Goal: Task Accomplishment & Management: Manage account settings

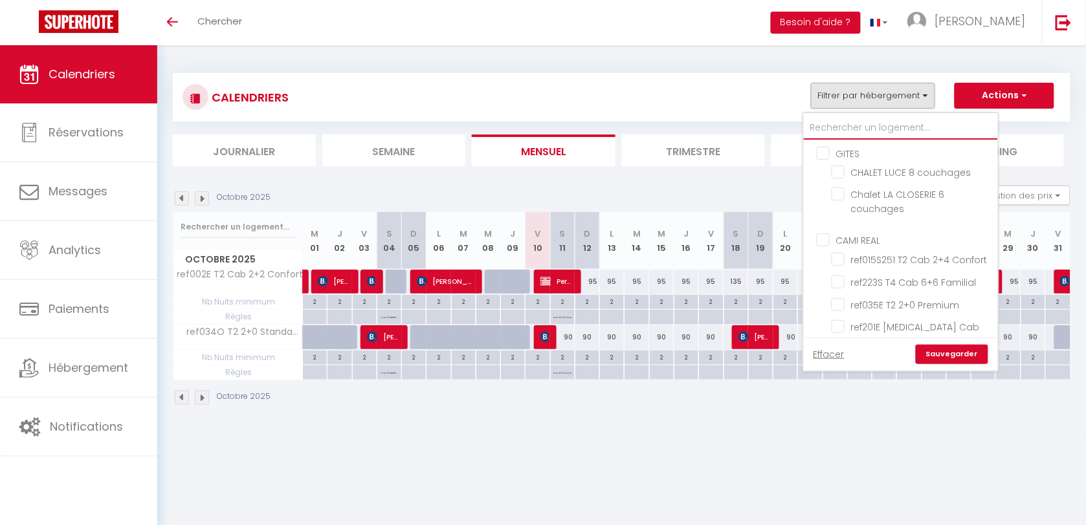
click at [856, 122] on input "text" at bounding box center [901, 127] width 194 height 23
type input "22"
checkbox input "false"
type input "226"
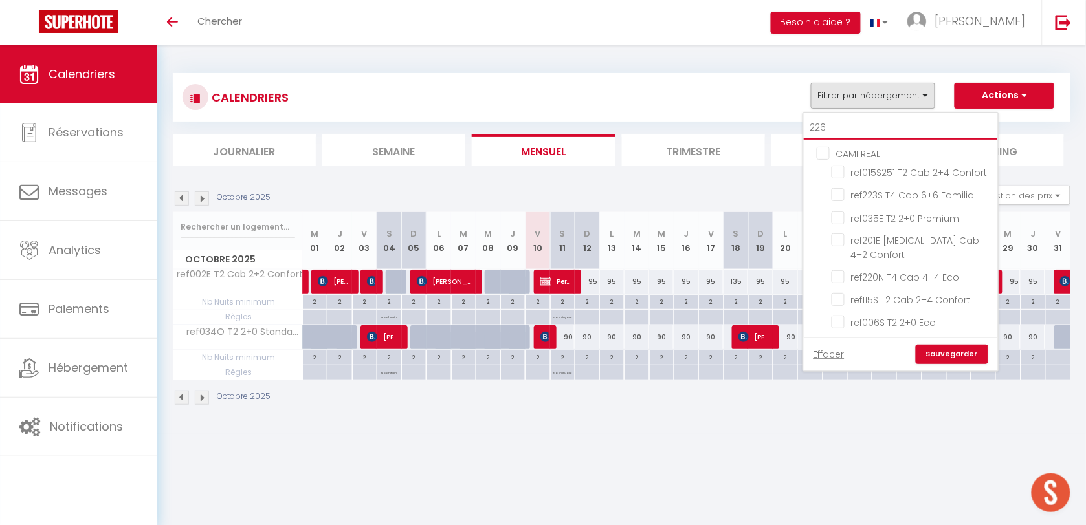
checkbox input "false"
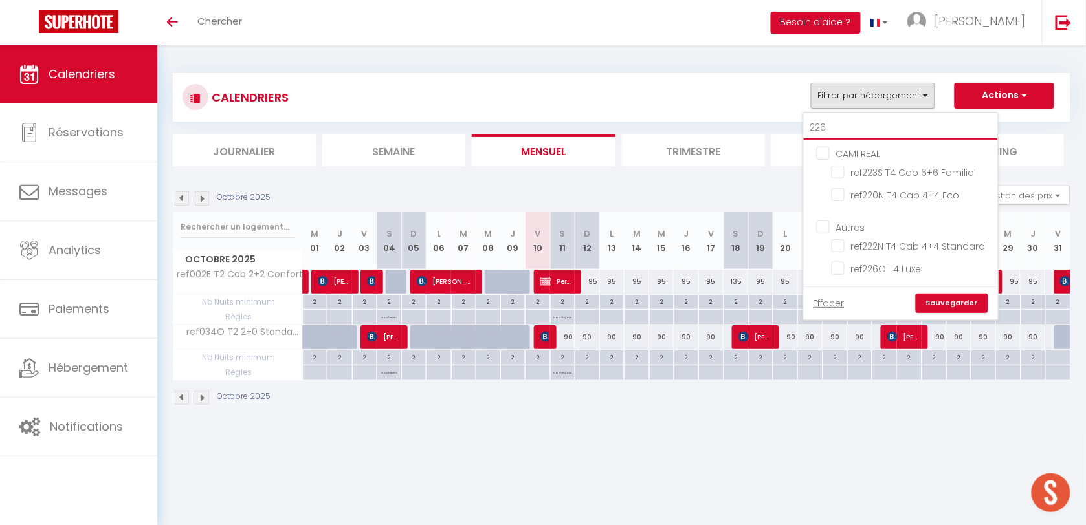
checkbox input "false"
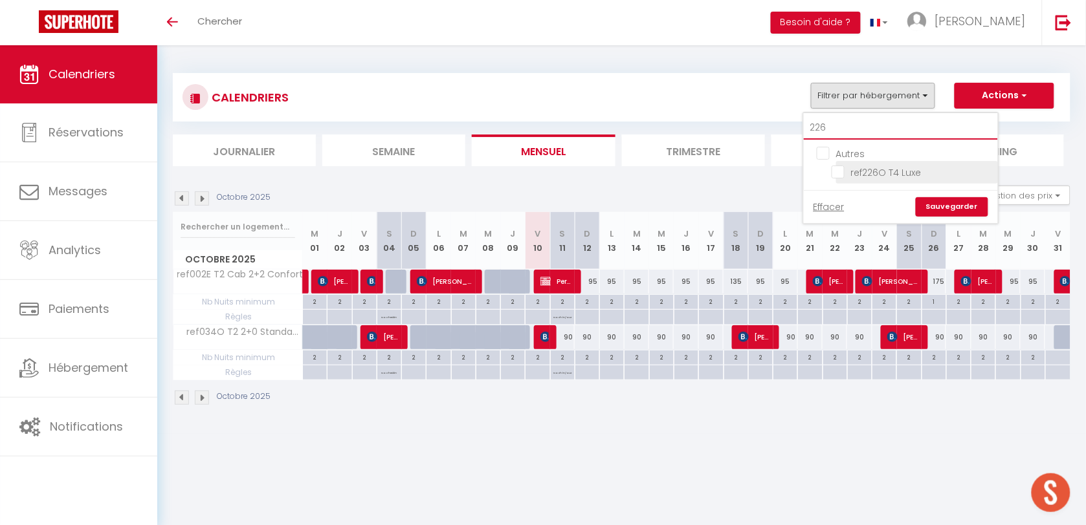
type input "226"
click at [842, 169] on input "ref226O T4 Luxe" at bounding box center [913, 171] width 162 height 13
checkbox input "true"
click at [940, 204] on link "Sauvegarder" at bounding box center [952, 206] width 72 height 19
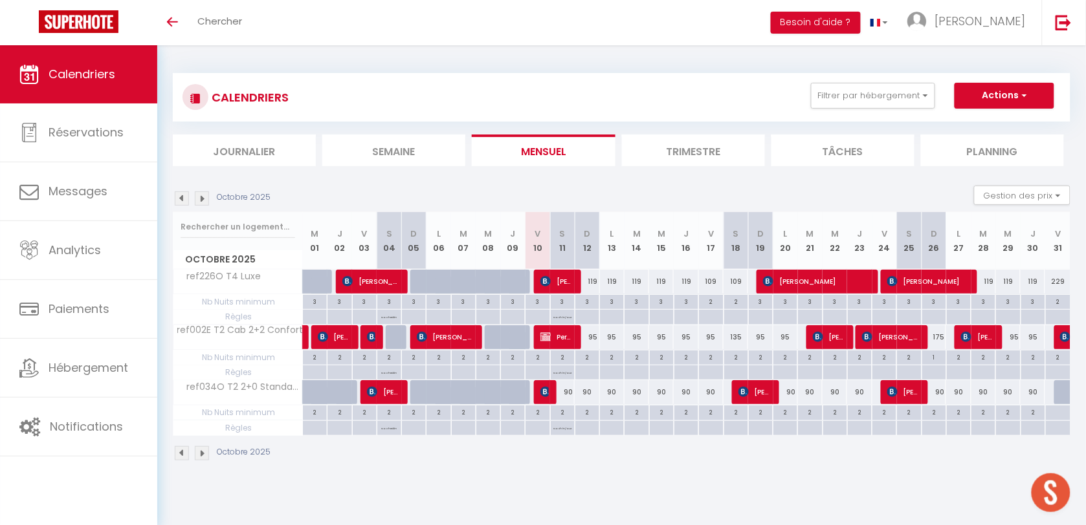
click at [198, 193] on img at bounding box center [202, 199] width 14 height 14
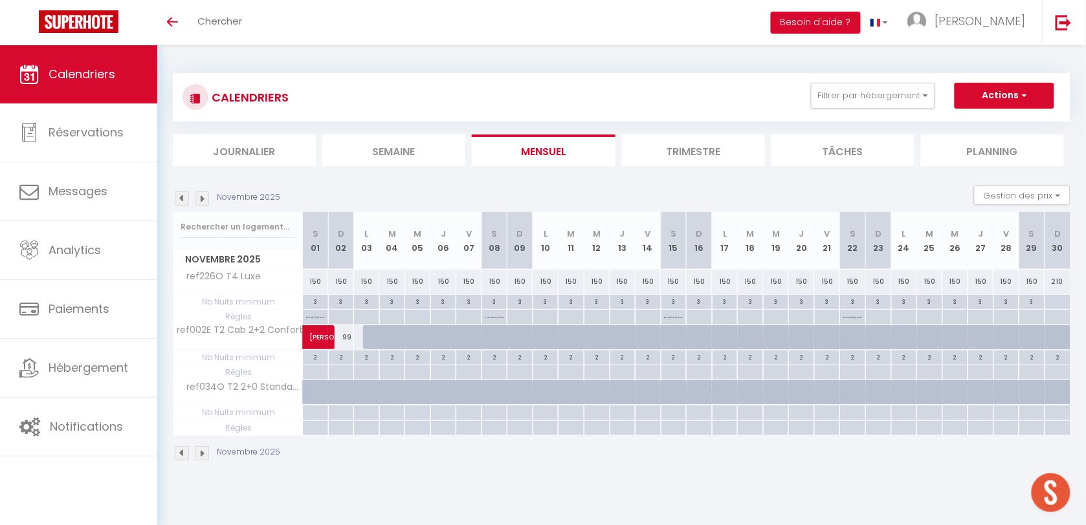
click at [199, 194] on img at bounding box center [202, 199] width 14 height 14
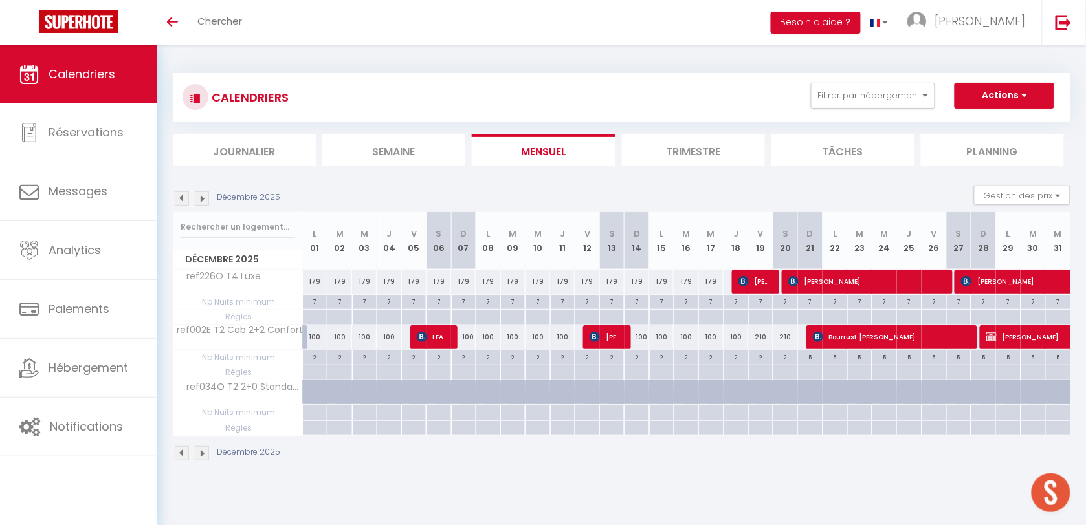
click at [199, 194] on img at bounding box center [202, 199] width 14 height 14
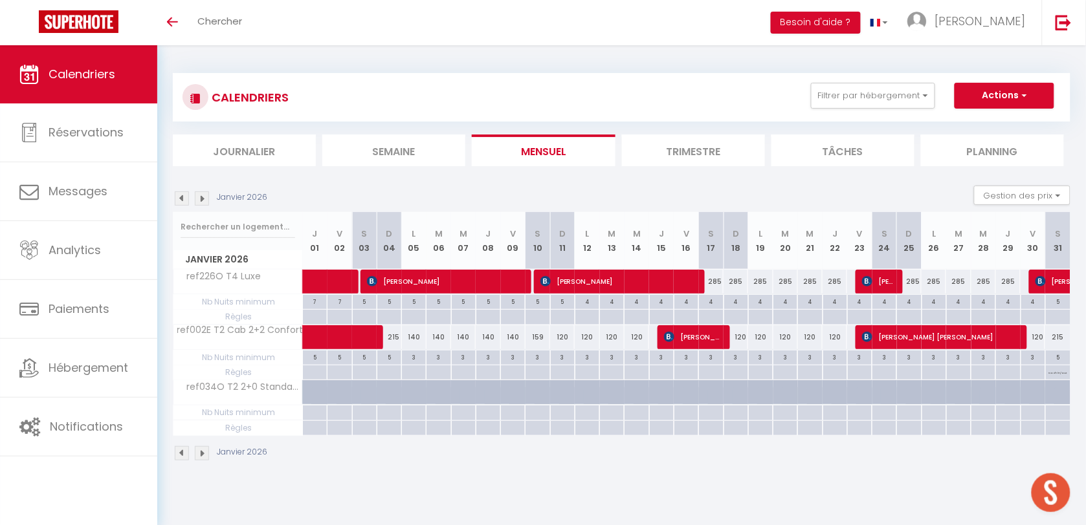
click at [199, 194] on img at bounding box center [202, 199] width 14 height 14
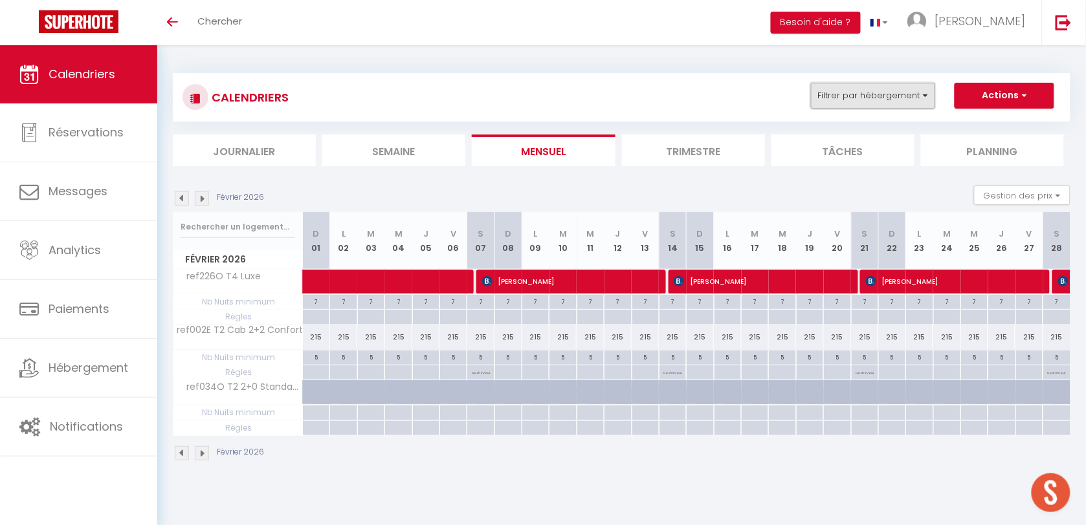
click at [881, 94] on button "Filtrer par hébergement" at bounding box center [873, 96] width 124 height 26
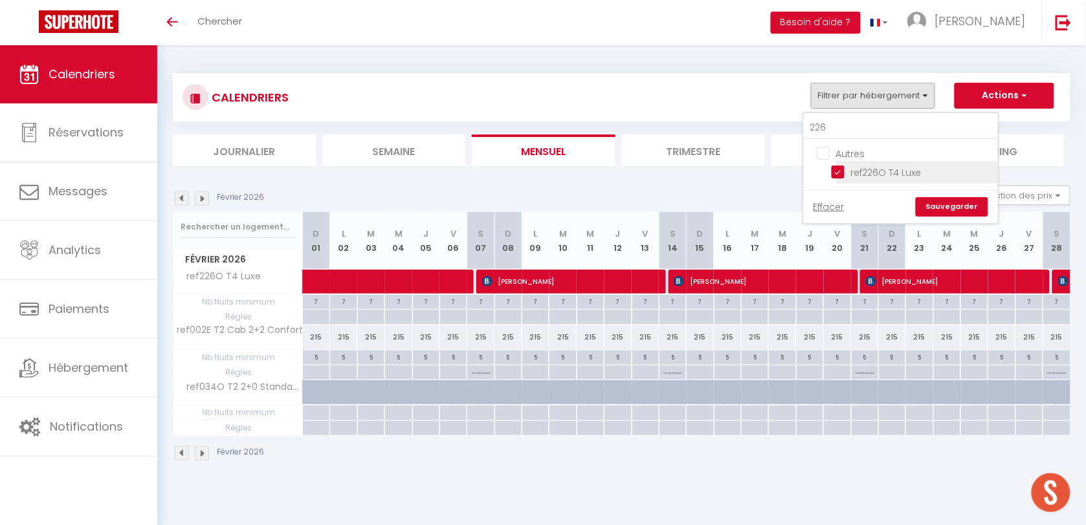
click at [840, 170] on input "ref226O T4 Luxe" at bounding box center [913, 171] width 162 height 13
checkbox input "false"
click at [846, 131] on input "226" at bounding box center [901, 127] width 194 height 23
click at [846, 130] on input "226" at bounding box center [901, 127] width 194 height 23
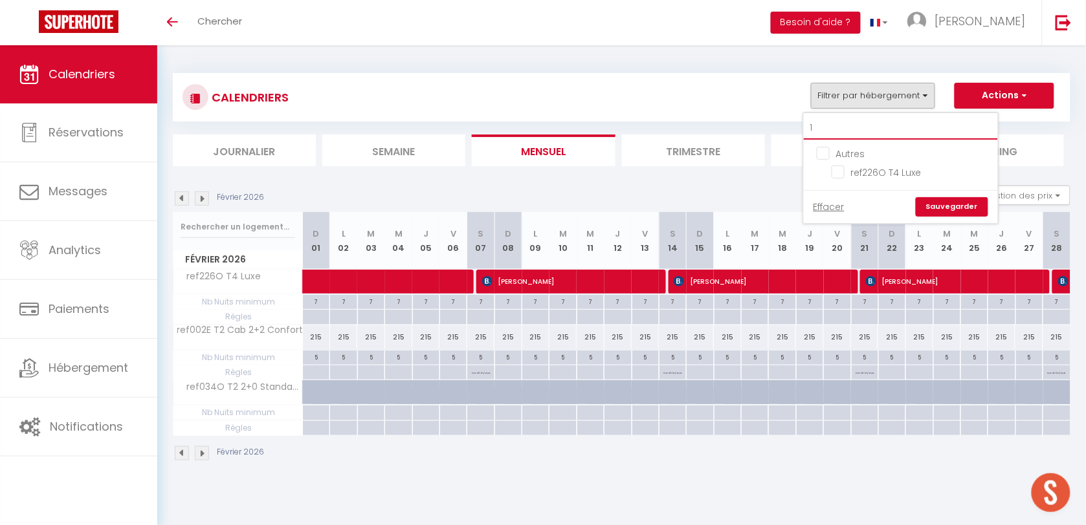
type input "13"
checkbox input "false"
type input "134"
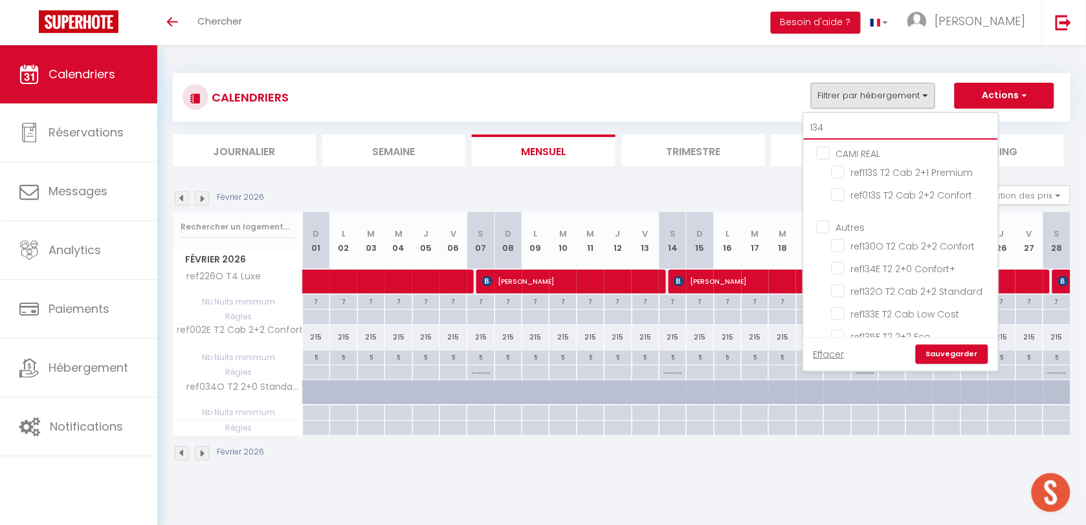
checkbox input "false"
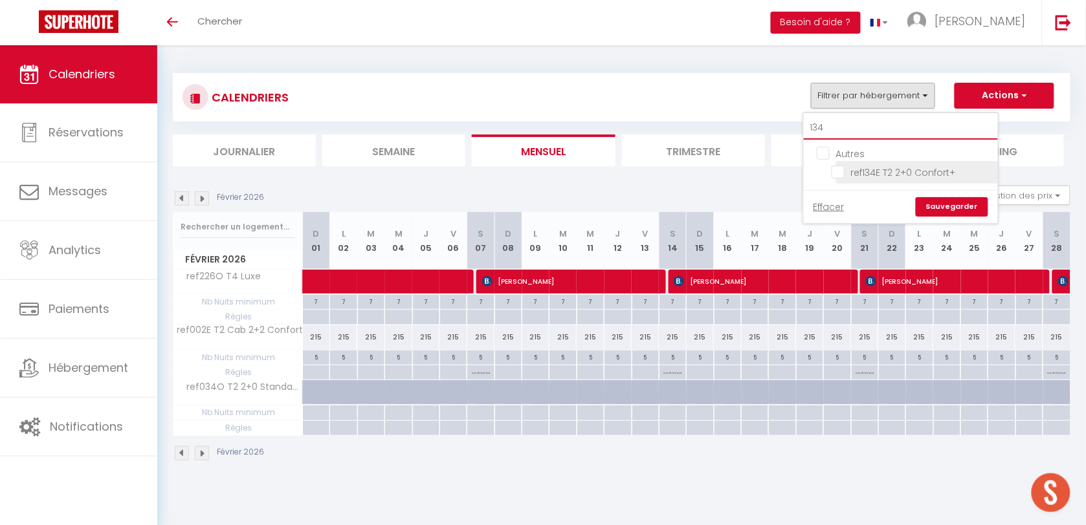
type input "134"
click at [843, 171] on input "ref134E T2 2+0 Confort+" at bounding box center [913, 171] width 162 height 13
checkbox input "true"
click at [841, 131] on input "134" at bounding box center [901, 127] width 194 height 23
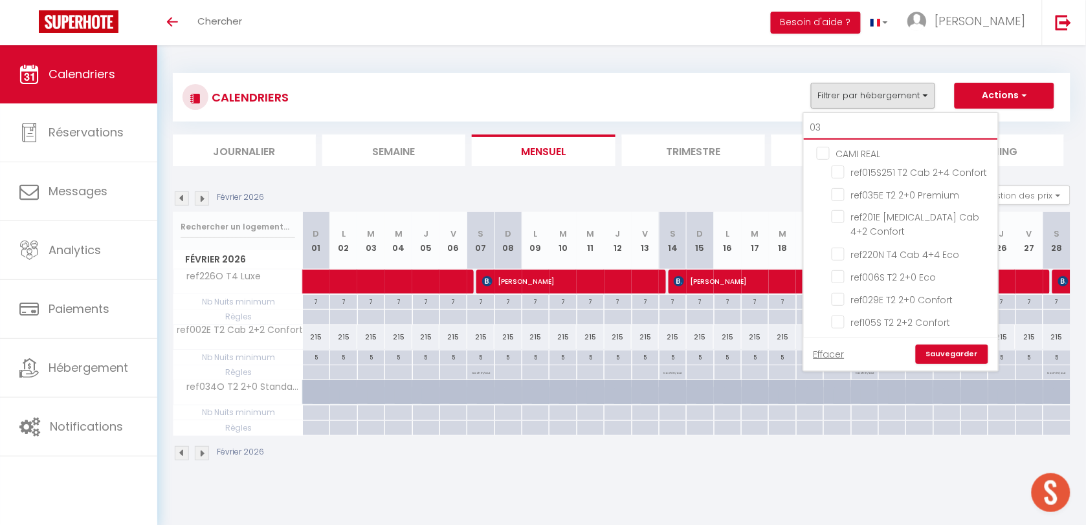
type input "035"
checkbox input "false"
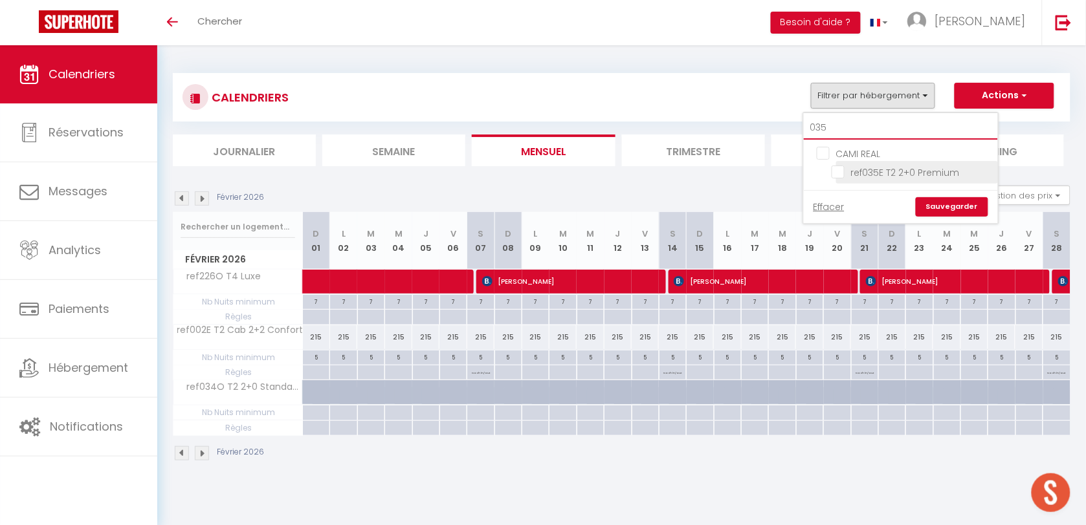
type input "035"
click at [840, 173] on input "ref035E T2 2+0 Premium" at bounding box center [913, 171] width 162 height 13
checkbox input "true"
click at [845, 130] on input "035" at bounding box center [901, 127] width 194 height 23
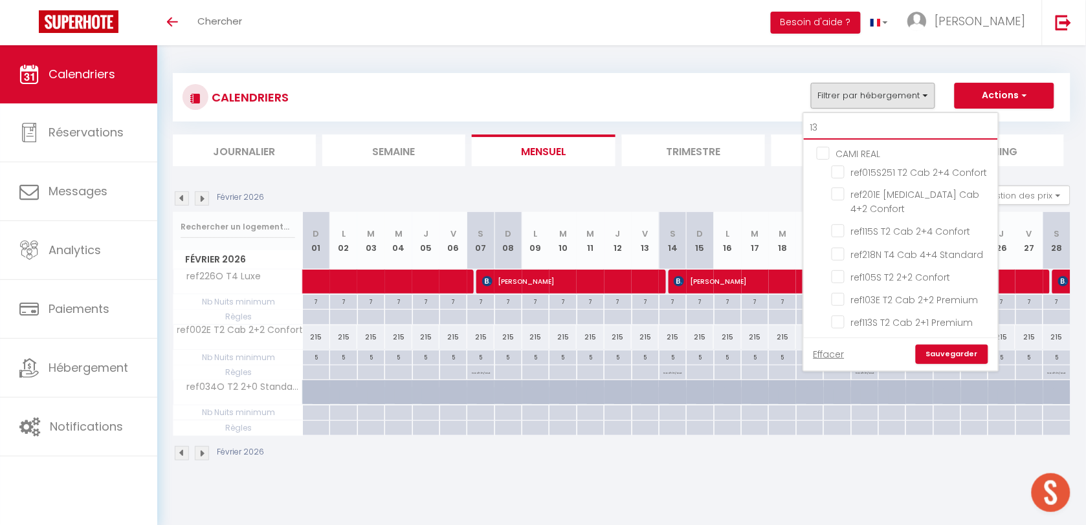
type input "135"
checkbox input "false"
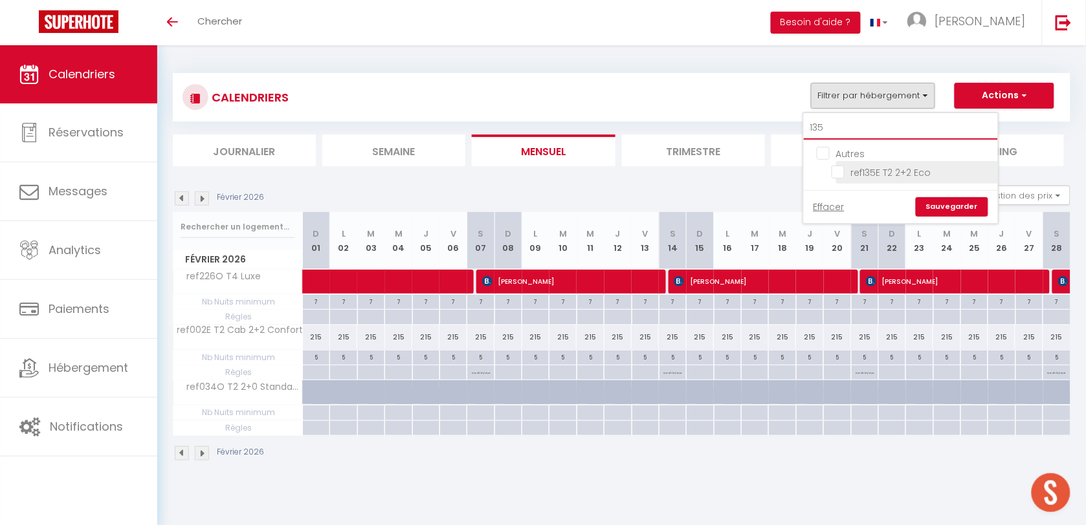
type input "135"
click at [842, 171] on input "ref135E T2 2+2 Eco" at bounding box center [913, 171] width 162 height 13
checkbox input "true"
click at [837, 127] on input "135" at bounding box center [901, 127] width 194 height 23
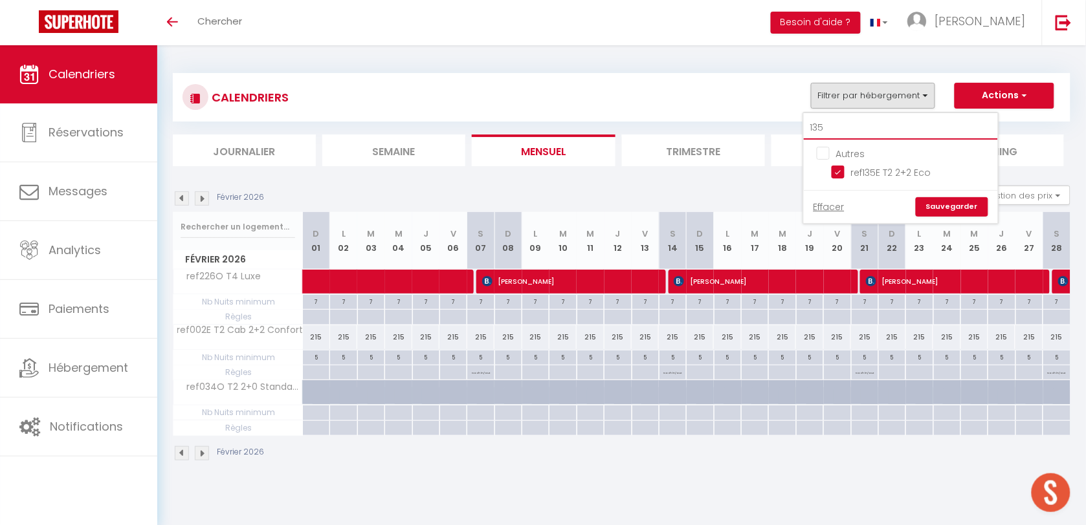
type input "0"
checkbox input "false"
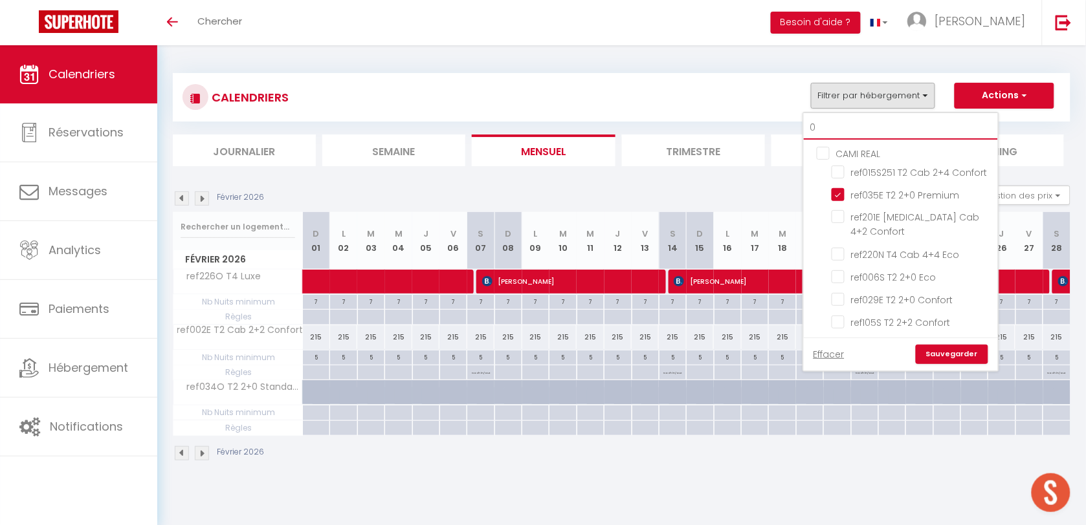
type input "02"
checkbox input "false"
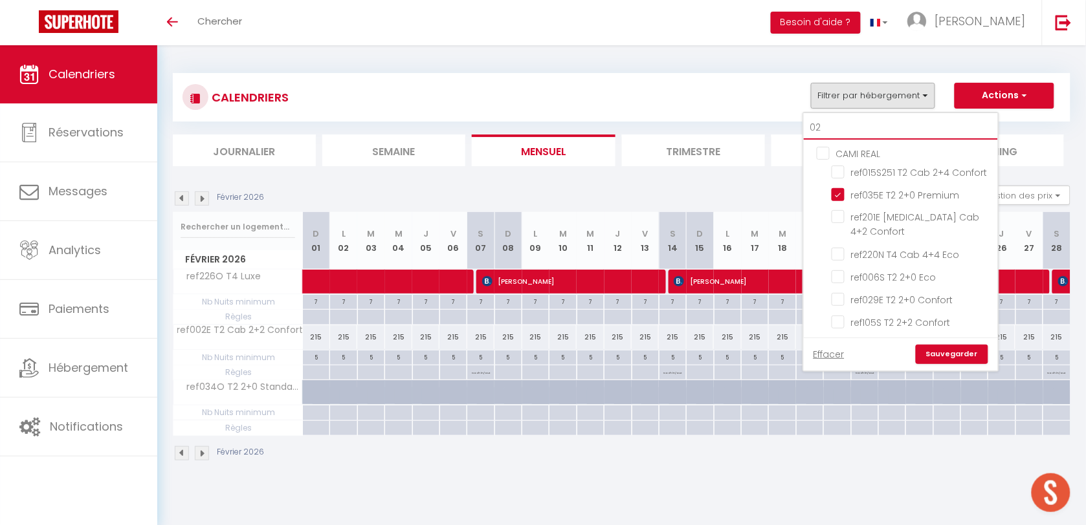
checkbox input "false"
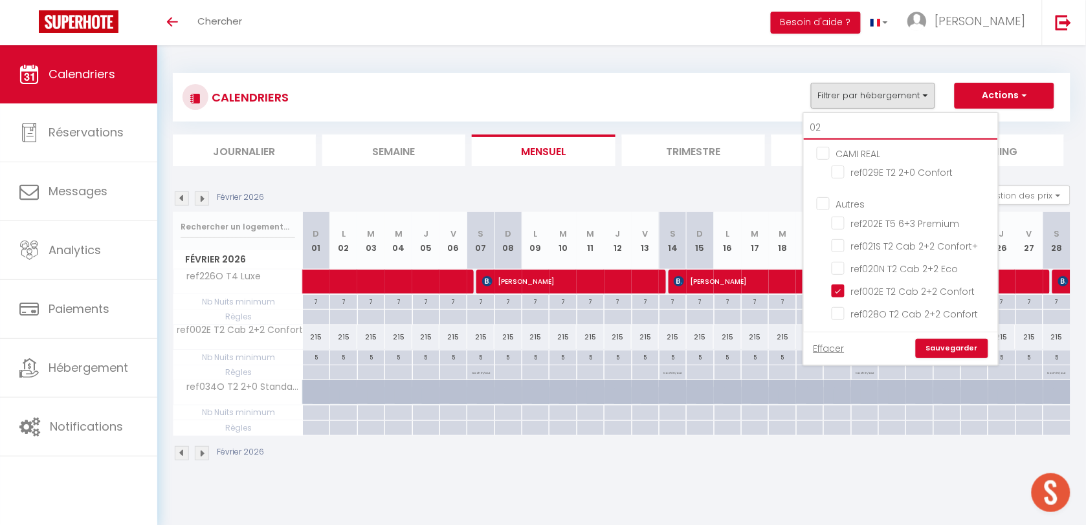
type input "029"
checkbox input "false"
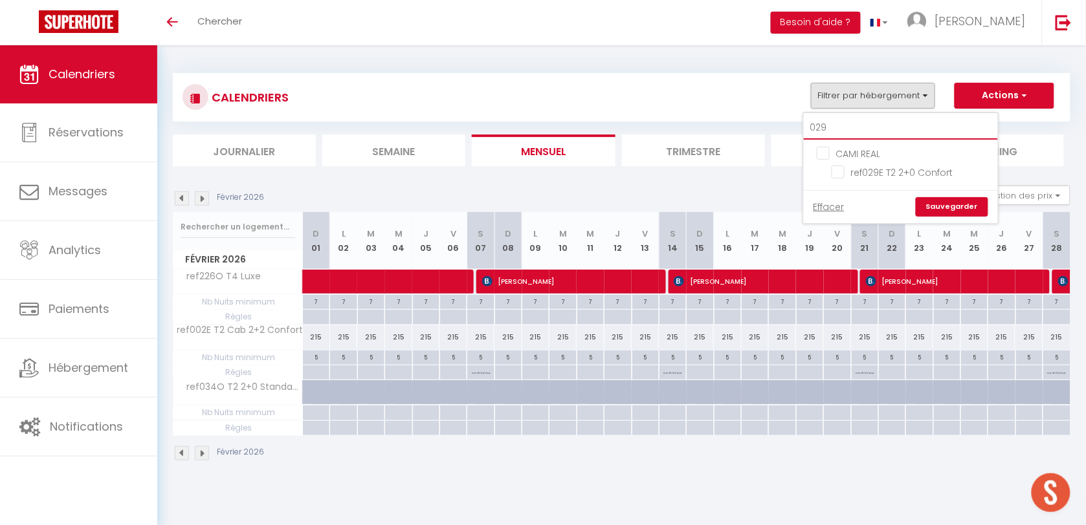
click at [842, 127] on input "029" at bounding box center [901, 127] width 194 height 23
type input "0"
checkbox input "false"
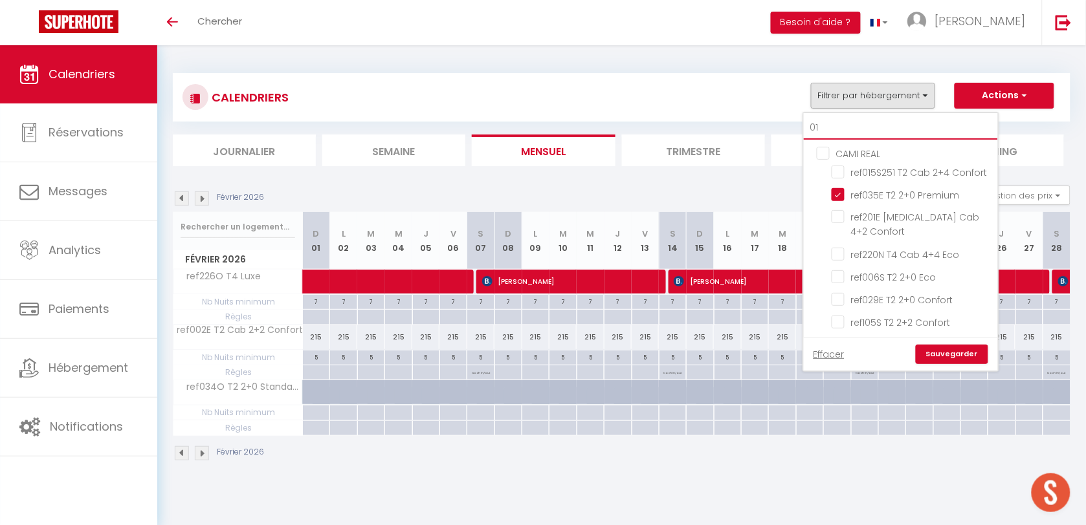
type input "013"
checkbox input "false"
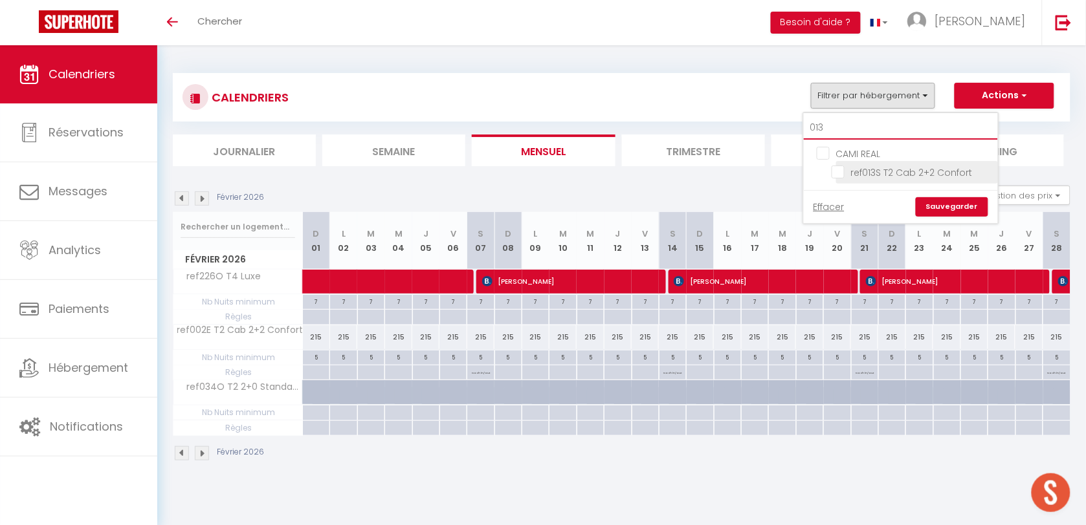
type input "013"
click at [839, 173] on input "ref013S T2 Cab 2+2 Confort" at bounding box center [913, 171] width 162 height 13
checkbox input "true"
click at [936, 199] on link "Sauvegarder" at bounding box center [952, 206] width 72 height 19
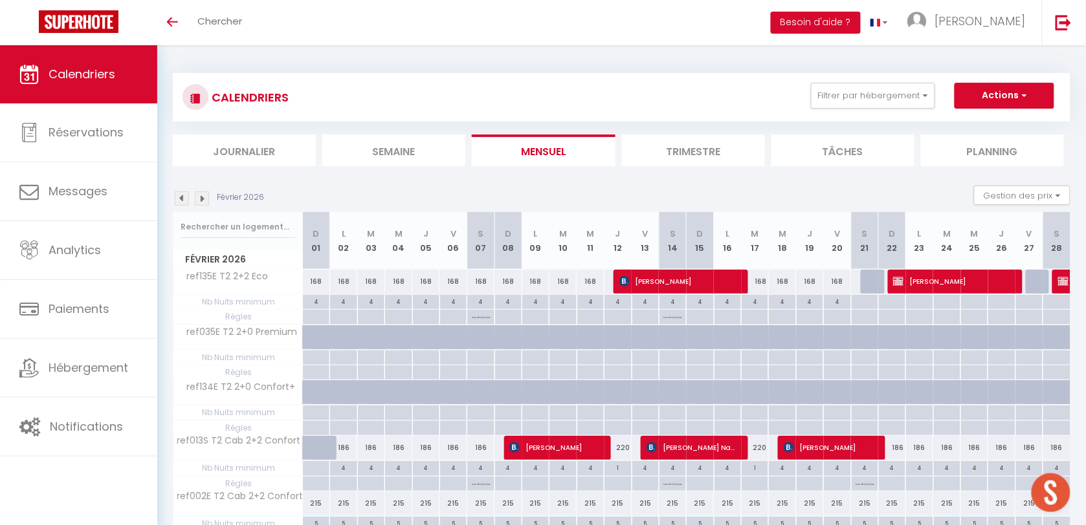
click at [188, 198] on img at bounding box center [182, 199] width 14 height 14
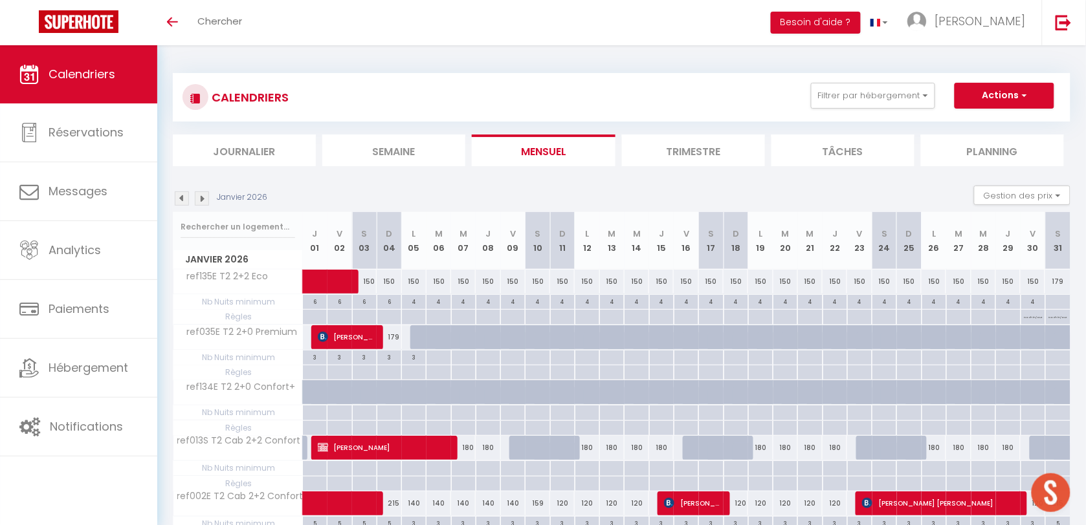
click at [186, 198] on img at bounding box center [182, 199] width 14 height 14
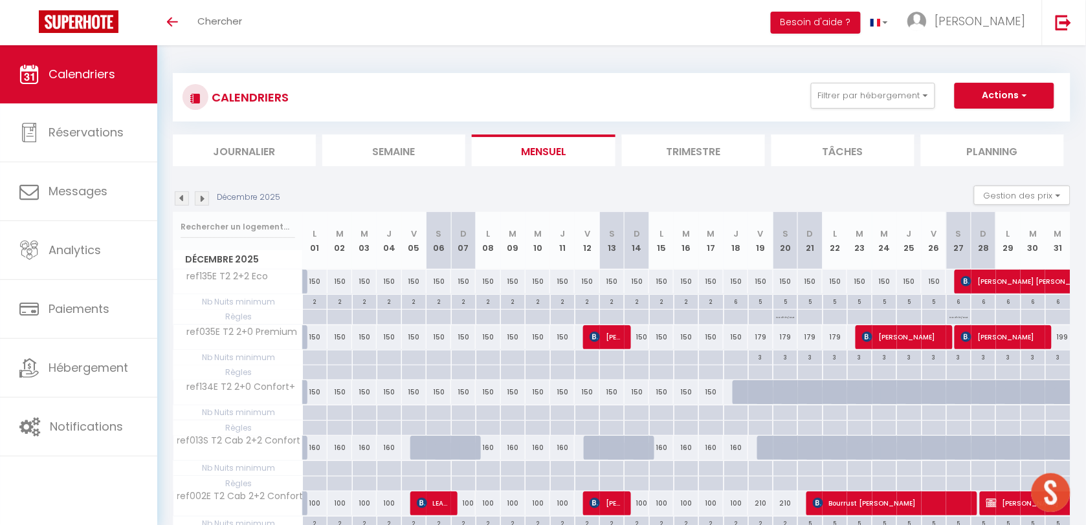
click at [198, 195] on img at bounding box center [202, 199] width 14 height 14
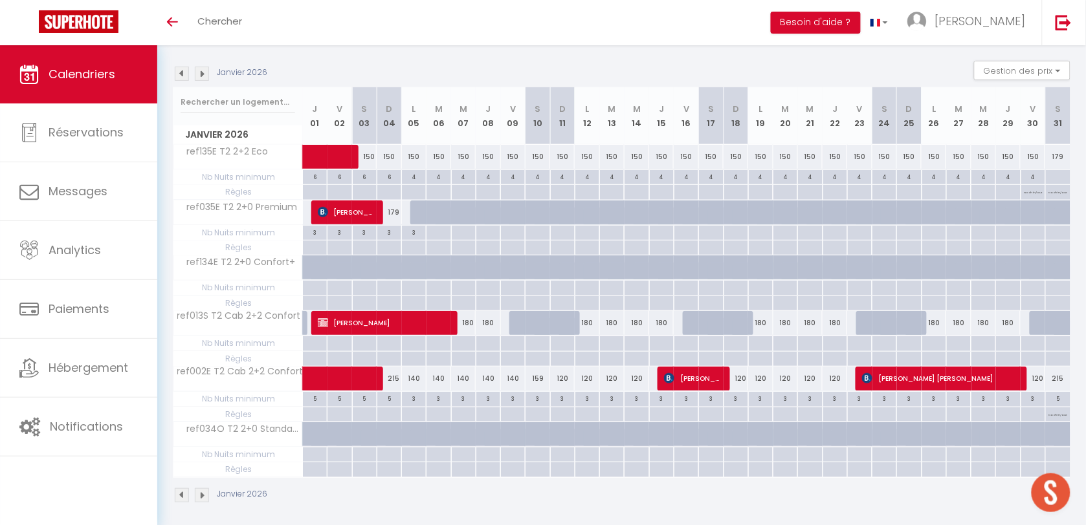
scroll to position [126, 0]
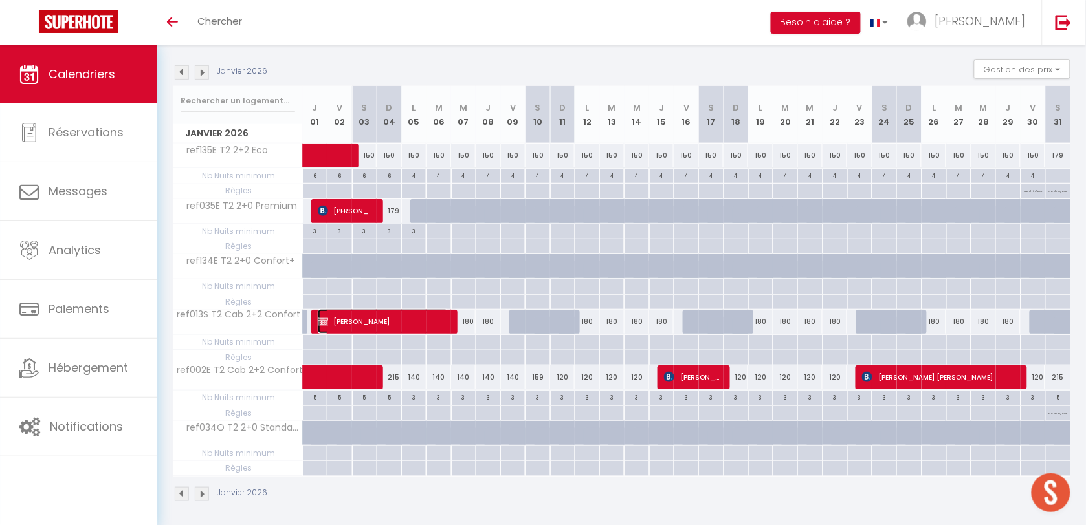
click at [361, 327] on span "[PERSON_NAME]" at bounding box center [383, 321] width 131 height 25
select select "OK"
select select "KO"
select select "0"
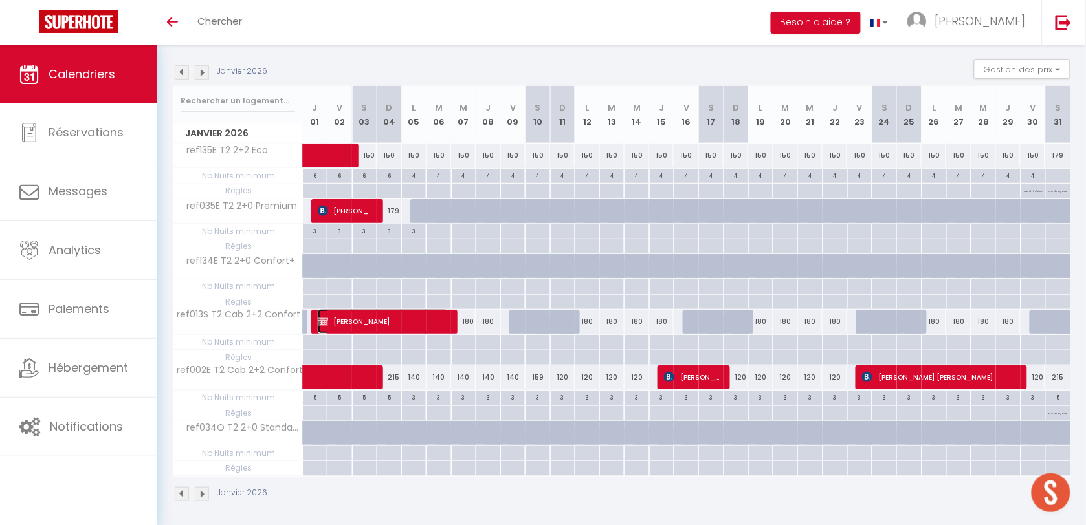
select select "1"
select select
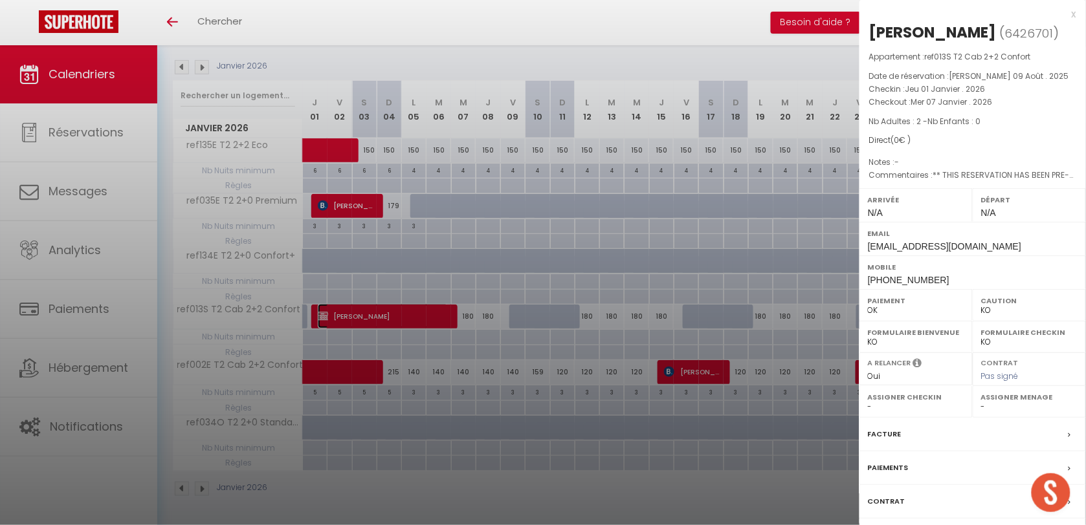
scroll to position [133, 0]
click at [888, 509] on label "Contrat" at bounding box center [887, 502] width 38 height 14
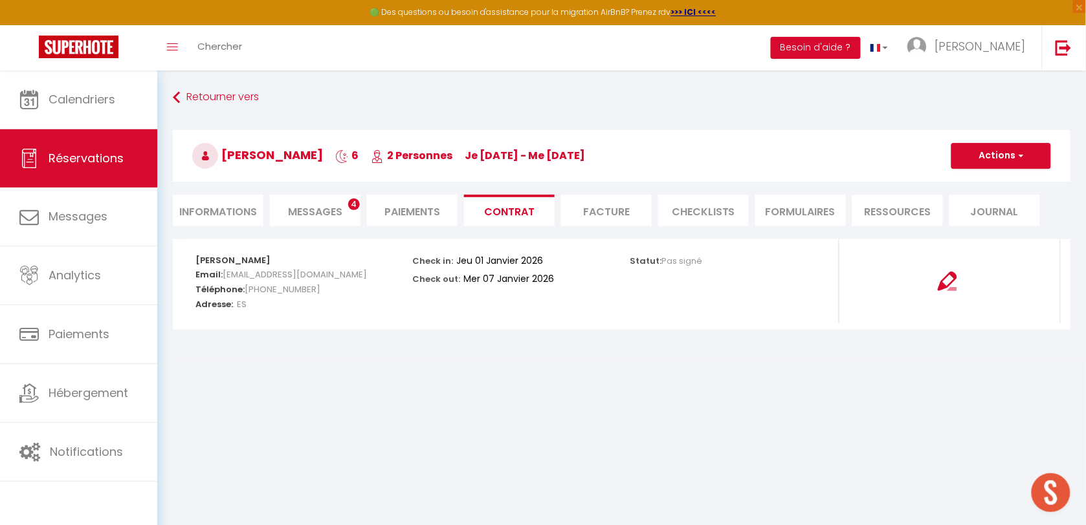
click at [233, 215] on li "Informations" at bounding box center [218, 211] width 91 height 32
select select
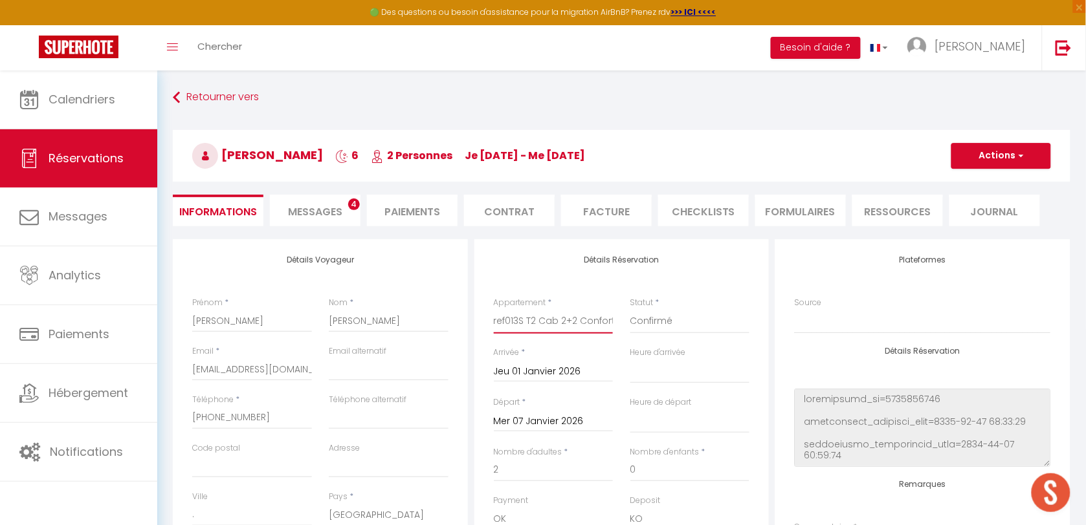
click at [606, 317] on select "ref015S251 T2 Cab 2+4 Confort ref130O T2 Cab 2+2 Confort ref223S T4 Cab 6+6 Fam…" at bounding box center [554, 321] width 120 height 25
select select "48965"
click at [494, 309] on select "ref015S251 T2 Cab 2+4 Confort ref130O T2 Cab 2+2 Confort ref223S T4 Cab 6+6 Fam…" at bounding box center [554, 321] width 120 height 25
select select
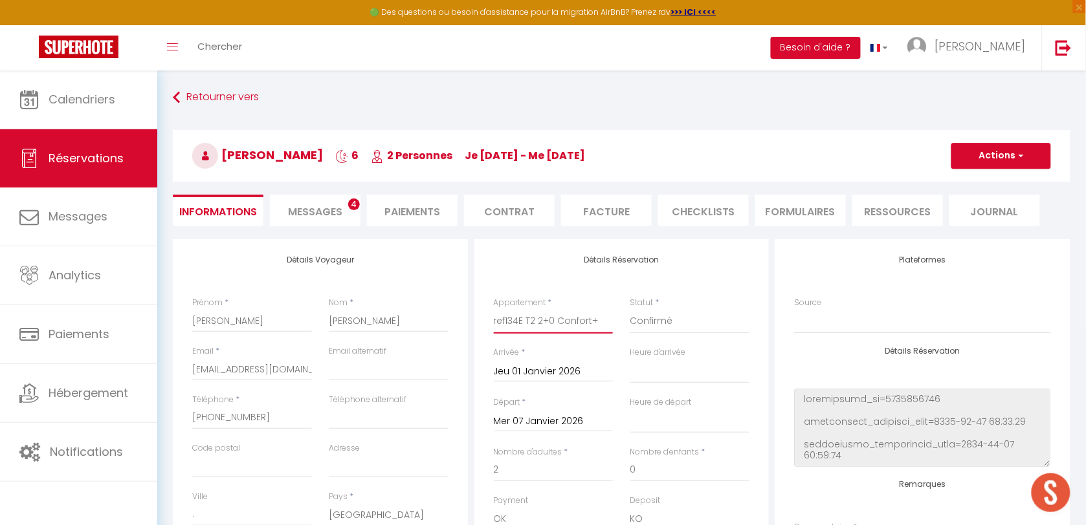
checkbox input "false"
click at [975, 162] on button "Actions" at bounding box center [1001, 156] width 100 height 26
select select
checkbox input "false"
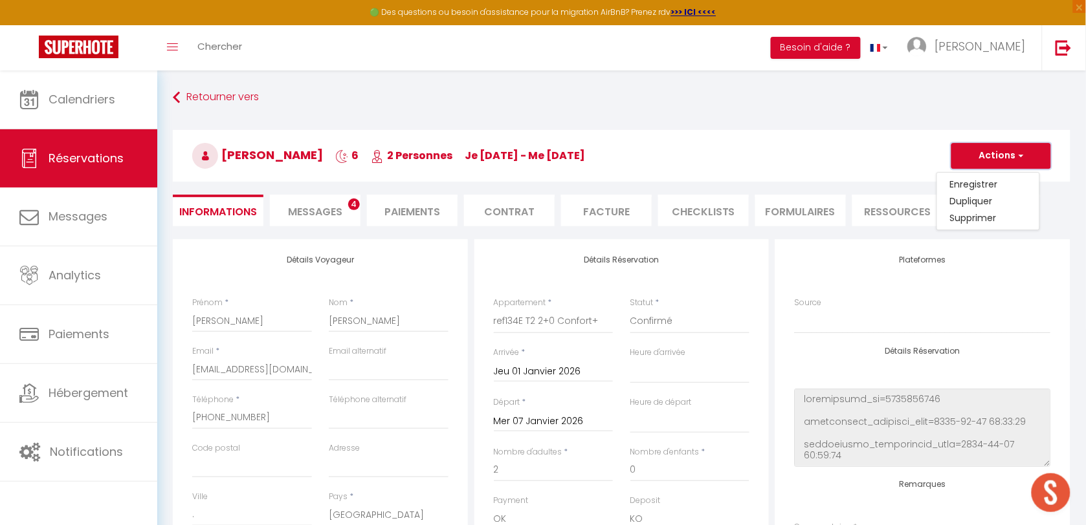
select select
checkbox input "false"
click at [971, 157] on button "Actions" at bounding box center [1001, 156] width 100 height 26
click at [973, 164] on button "Actions" at bounding box center [1001, 156] width 100 height 26
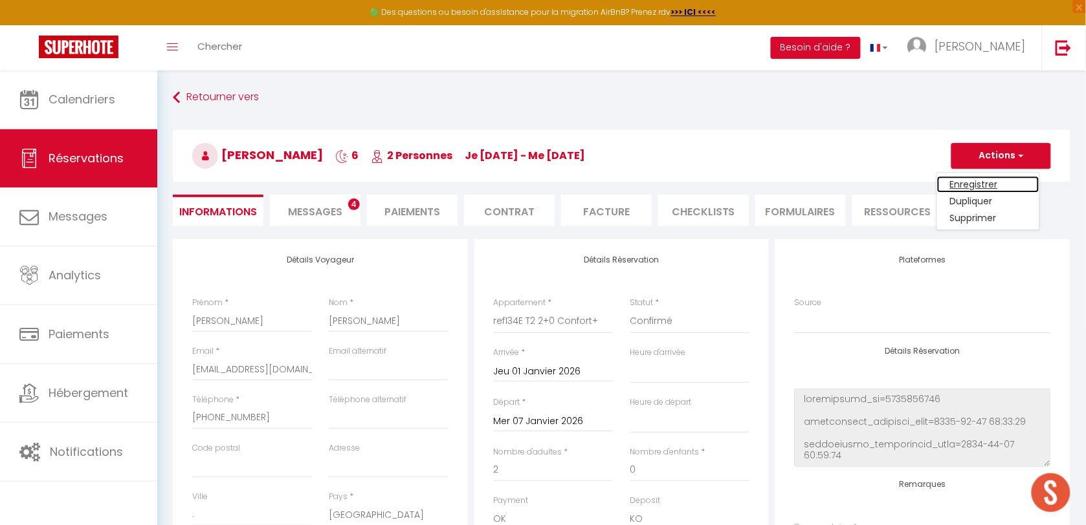
click at [968, 184] on link "Enregistrer" at bounding box center [988, 184] width 102 height 17
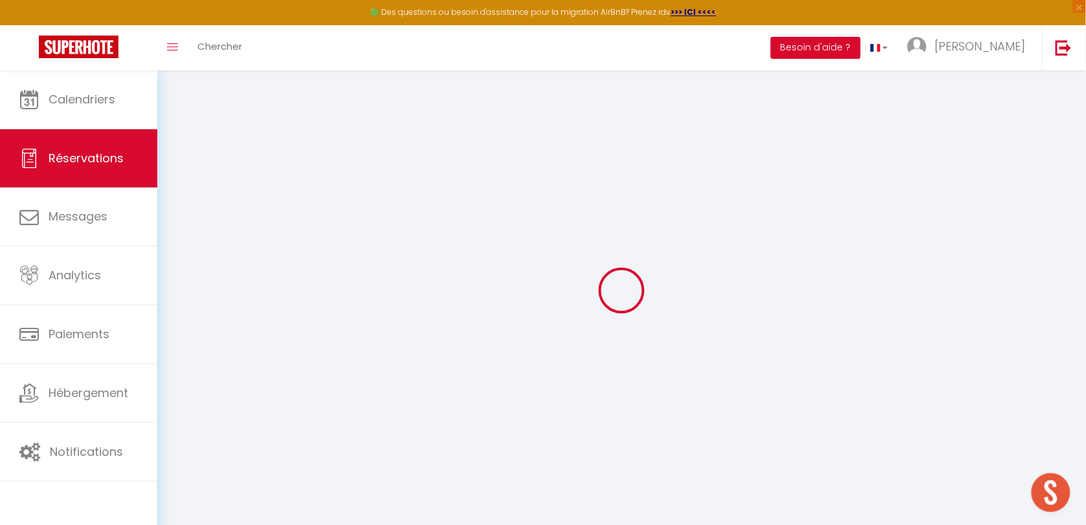
select select "not_cancelled"
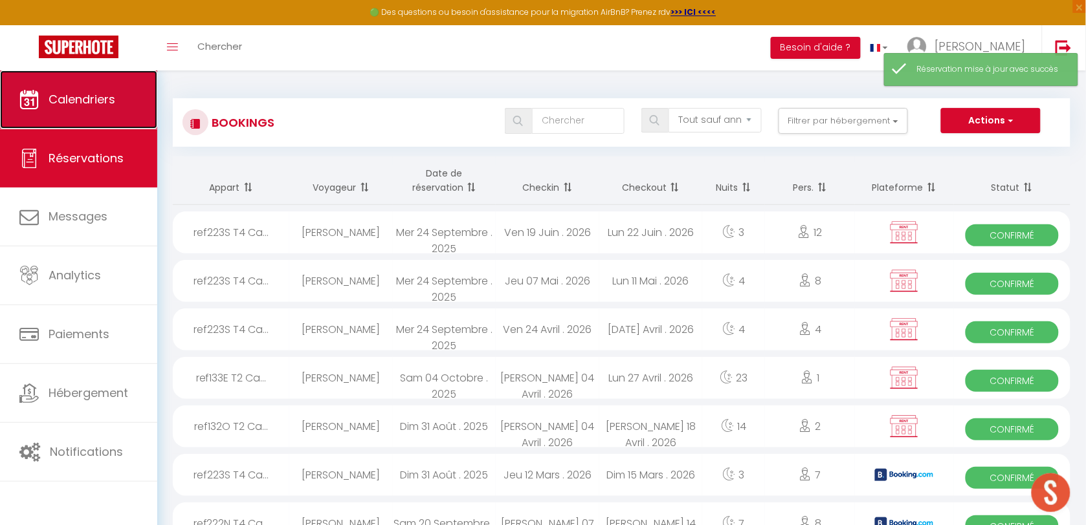
click at [104, 73] on link "Calendriers" at bounding box center [78, 100] width 157 height 58
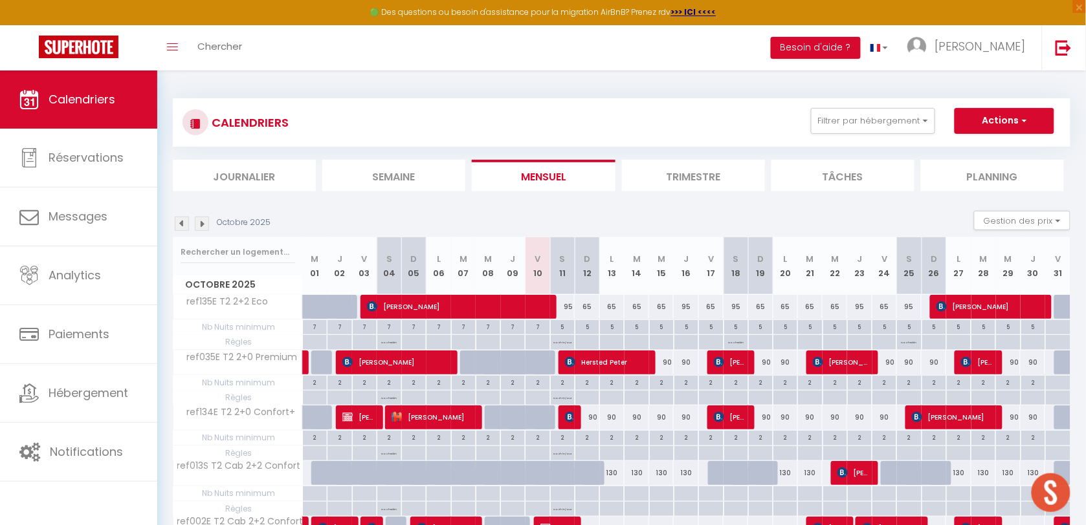
click at [196, 223] on img at bounding box center [202, 224] width 14 height 14
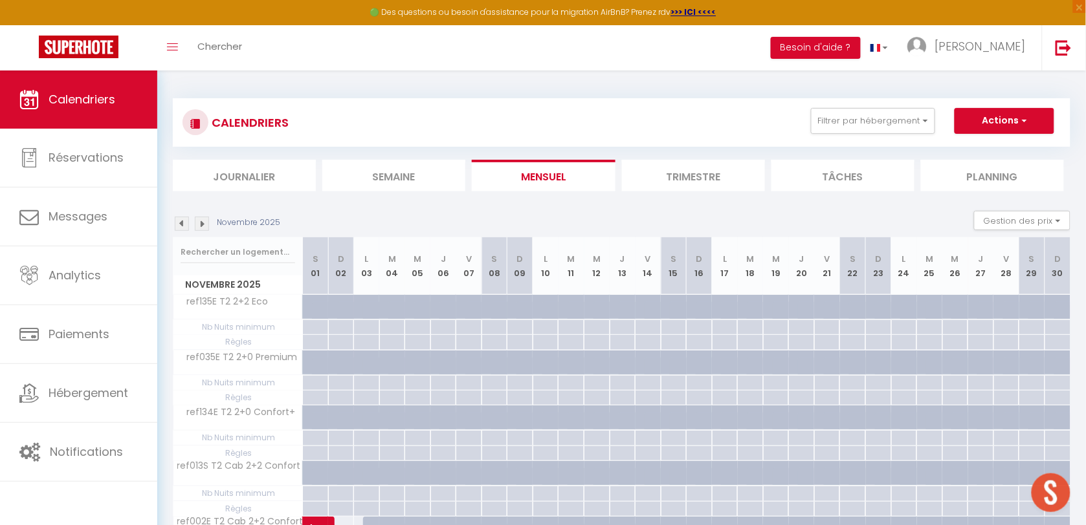
click at [198, 223] on img at bounding box center [202, 224] width 14 height 14
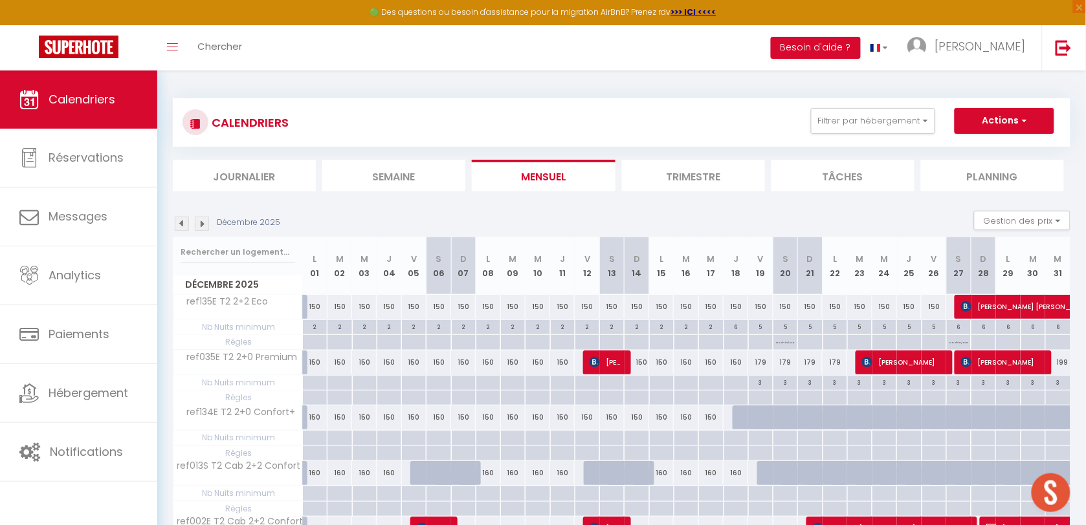
click at [198, 223] on img at bounding box center [202, 224] width 14 height 14
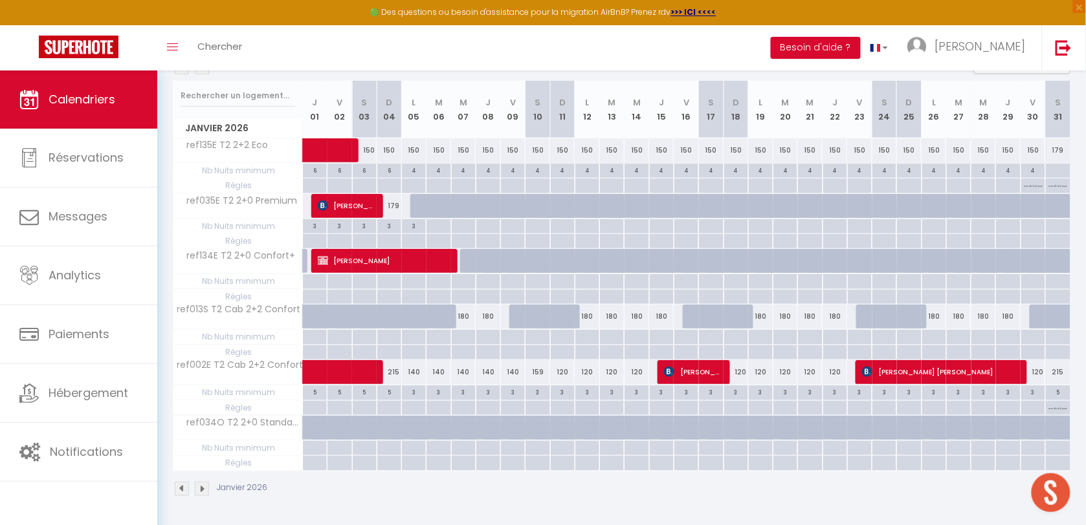
scroll to position [159, 0]
click at [406, 313] on div at bounding box center [414, 317] width 25 height 25
select select "1"
type input "Lun 05 Janvier 2026"
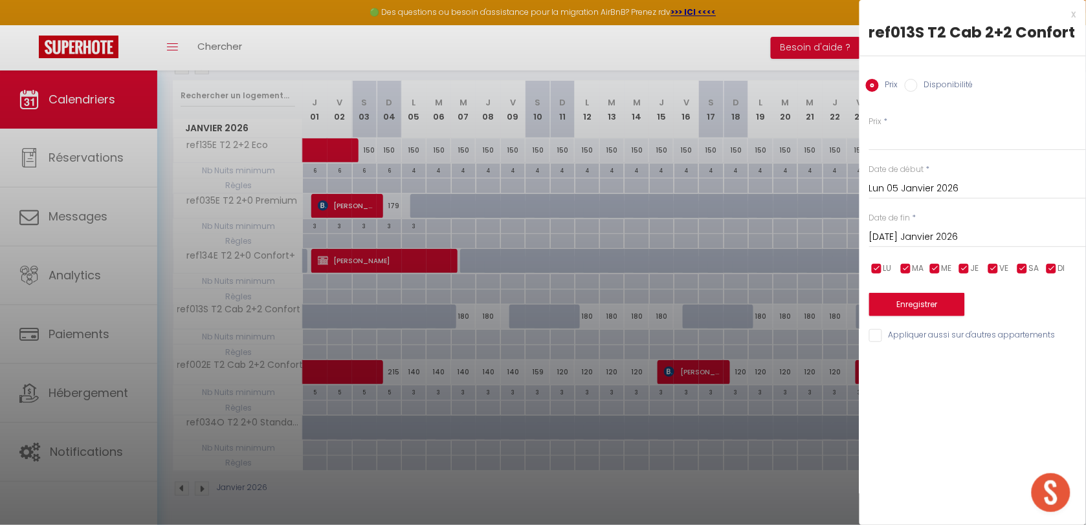
click at [888, 252] on div "Prix * Statut * Disponible Indisponible Date de début * Lun 05 Janvier 2026 < […" at bounding box center [972, 222] width 226 height 245
click at [889, 237] on input "[DATE] Janvier 2026" at bounding box center [977, 237] width 217 height 17
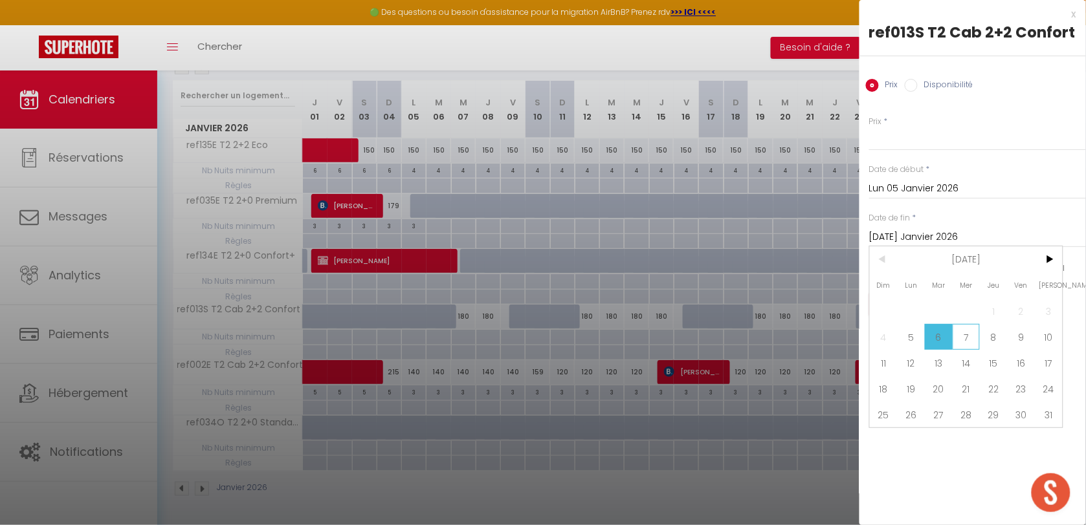
click at [971, 330] on span "7" at bounding box center [967, 337] width 28 height 26
type input "Mer 07 Janvier 2026"
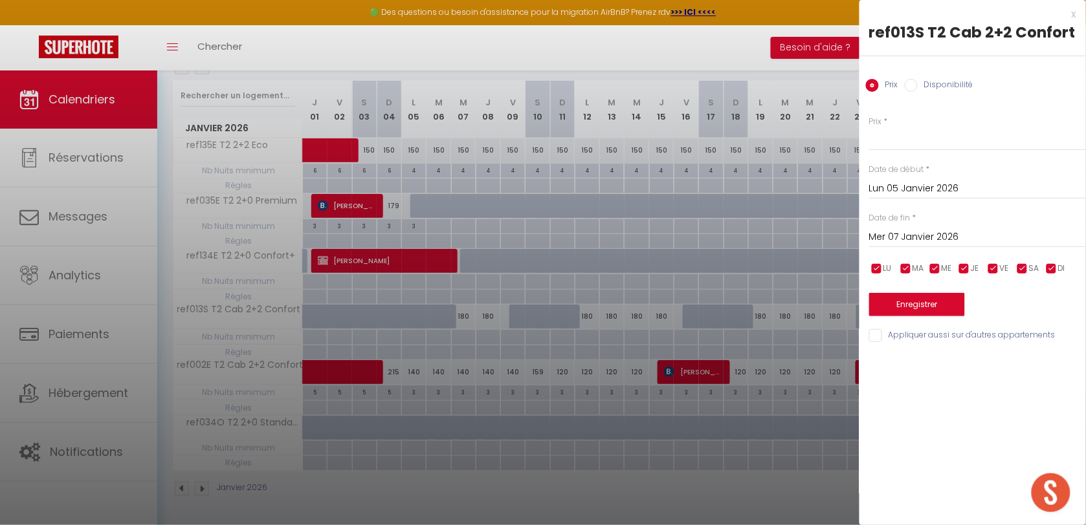
click at [956, 82] on label "Disponibilité" at bounding box center [946, 86] width 56 height 14
click at [918, 82] on input "Disponibilité" at bounding box center [911, 85] width 13 height 13
radio input "true"
radio input "false"
click at [912, 304] on button "Enregistrer" at bounding box center [917, 305] width 96 height 23
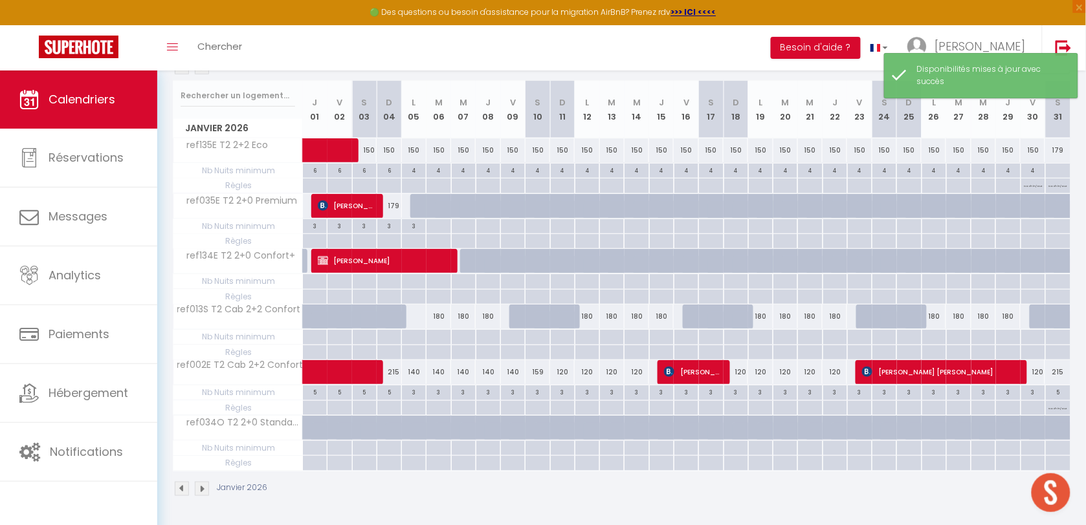
click at [419, 317] on div at bounding box center [413, 317] width 25 height 24
select select "1"
type input "Lun 05 Janvier 2026"
type input "[DATE] Janvier 2026"
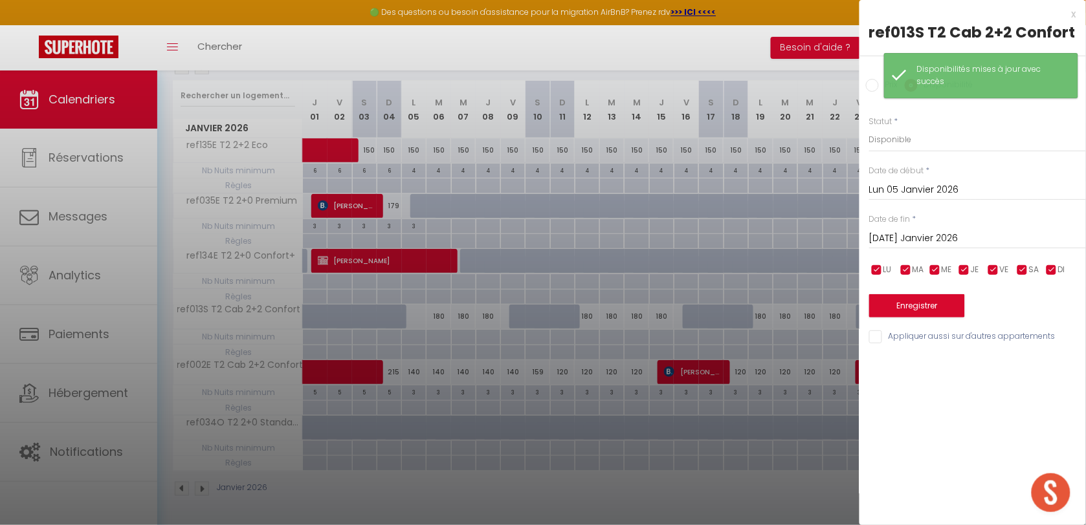
click at [875, 79] on input "Prix" at bounding box center [872, 85] width 13 height 13
radio input "true"
radio input "false"
click at [900, 134] on input "Prix" at bounding box center [977, 138] width 217 height 23
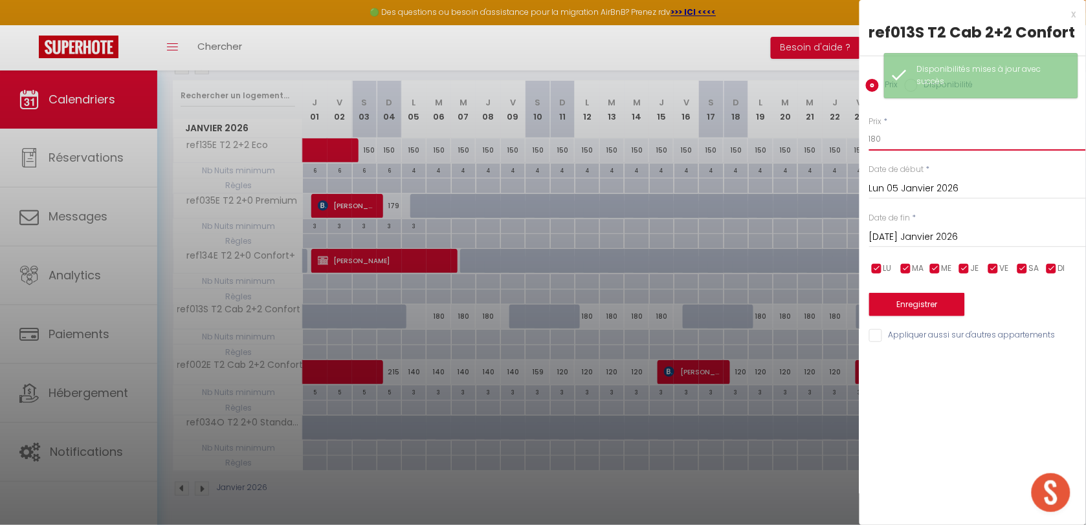
type input "180"
click at [913, 311] on button "Enregistrer" at bounding box center [917, 304] width 96 height 23
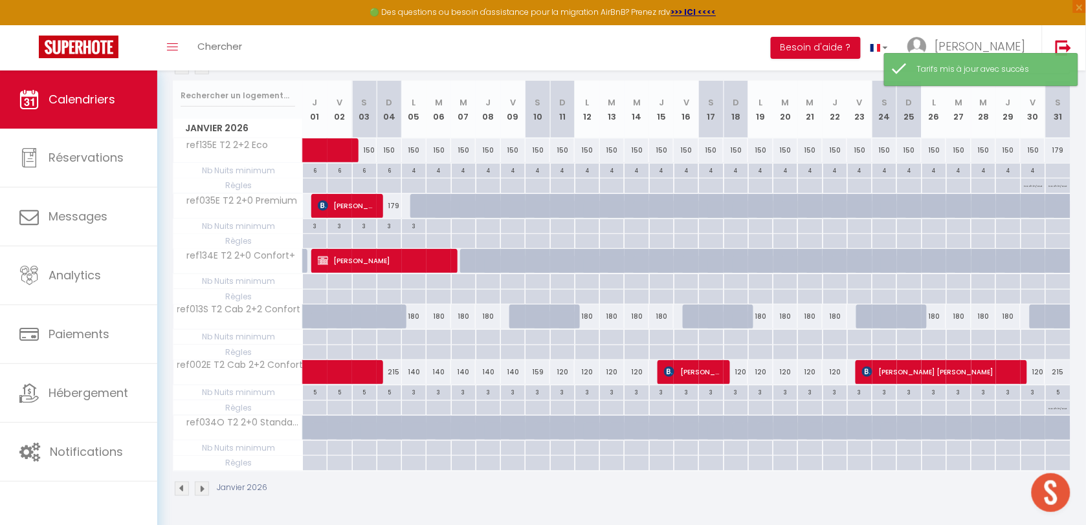
click at [419, 199] on div at bounding box center [422, 206] width 25 height 25
type input "Lun 05 Janvier 2026"
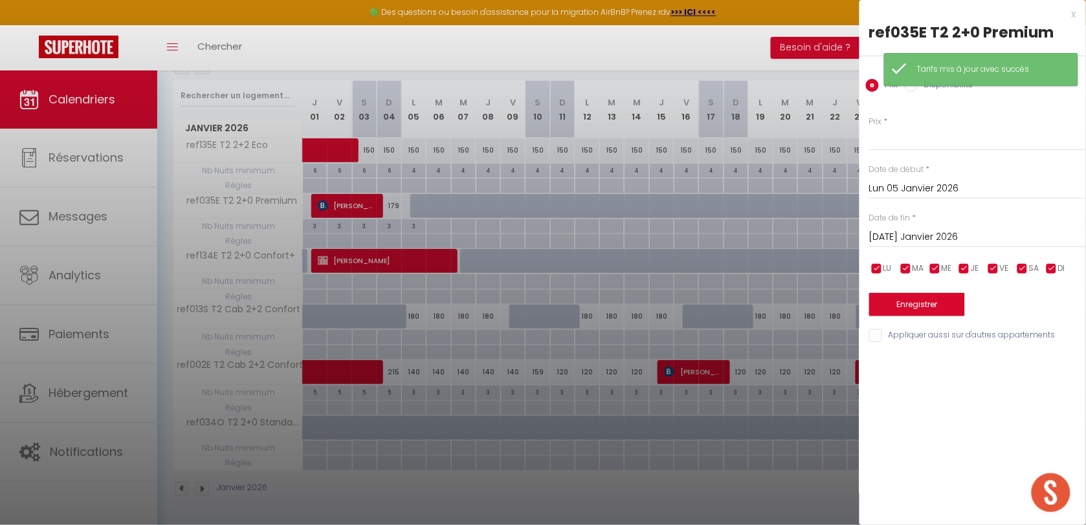
click at [953, 234] on input "[DATE] Janvier 2026" at bounding box center [977, 237] width 217 height 17
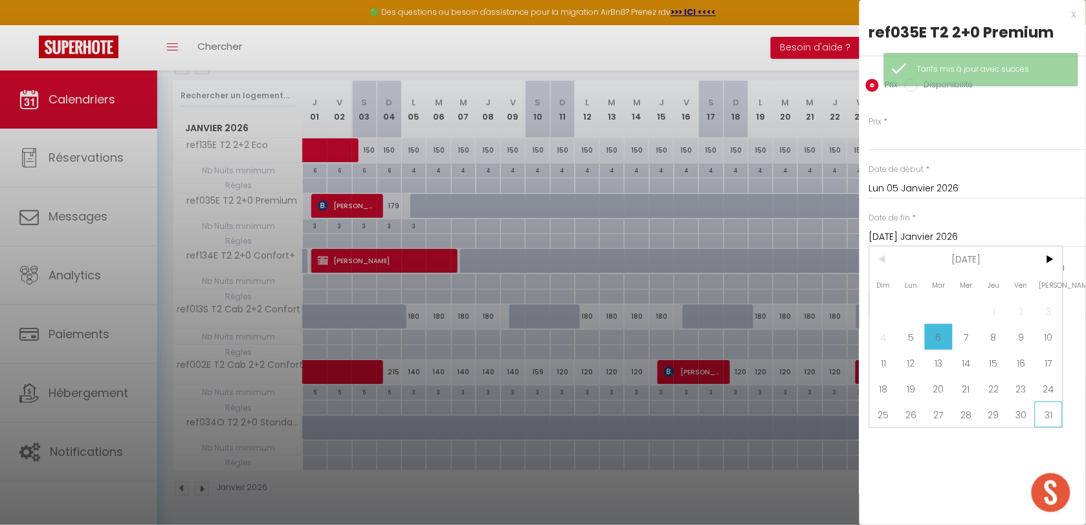
click at [1040, 417] on span "31" at bounding box center [1049, 415] width 28 height 26
type input "[PERSON_NAME] 31 Janvier 2026"
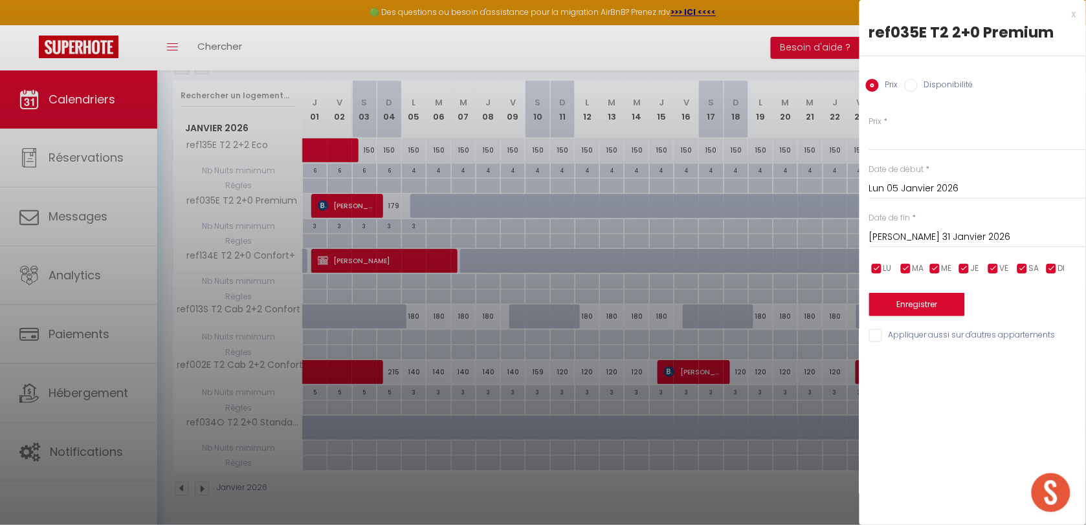
click at [936, 88] on label "Disponibilité" at bounding box center [946, 86] width 56 height 14
click at [918, 88] on input "Disponibilité" at bounding box center [911, 85] width 13 height 13
radio input "true"
radio input "false"
click at [912, 294] on button "Enregistrer" at bounding box center [917, 305] width 96 height 23
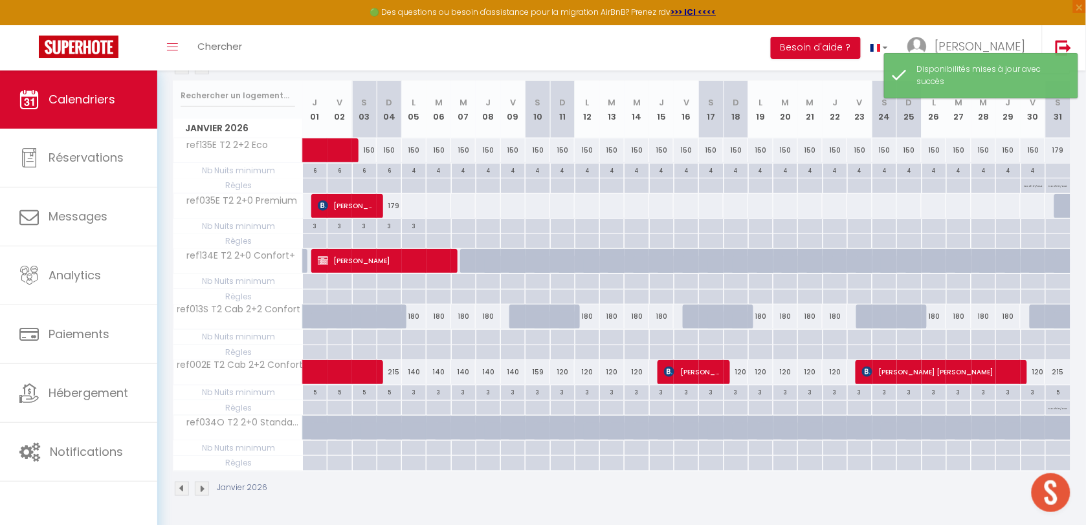
click at [418, 205] on div at bounding box center [413, 206] width 25 height 24
select select "1"
type input "Lun 05 Janvier 2026"
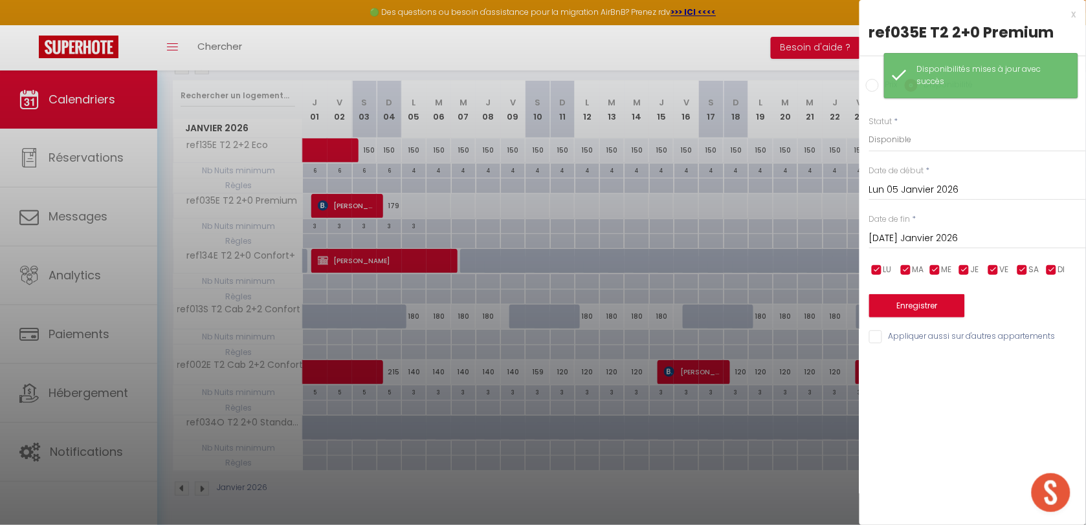
click at [890, 236] on input "[DATE] Janvier 2026" at bounding box center [977, 238] width 217 height 17
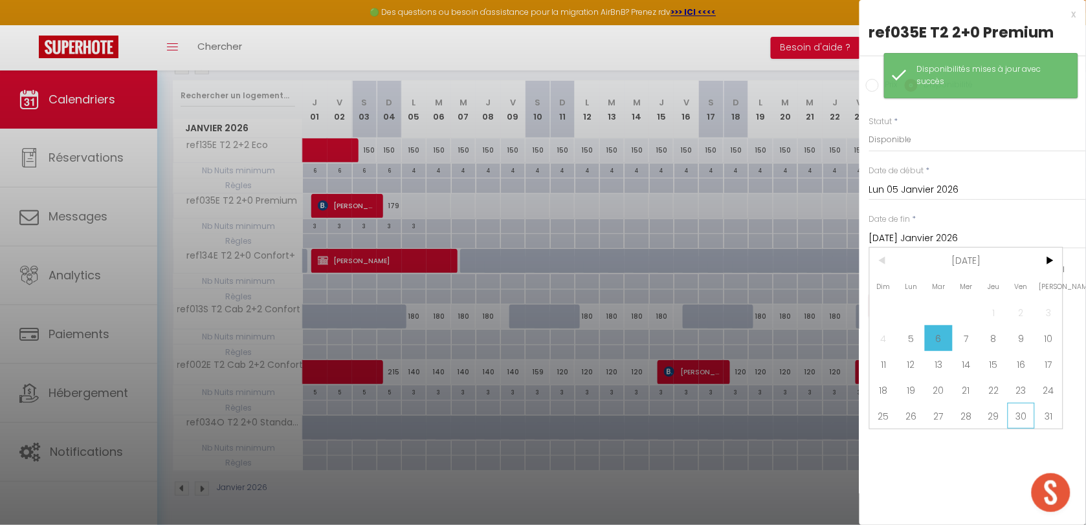
click at [1031, 418] on span "30" at bounding box center [1022, 416] width 28 height 26
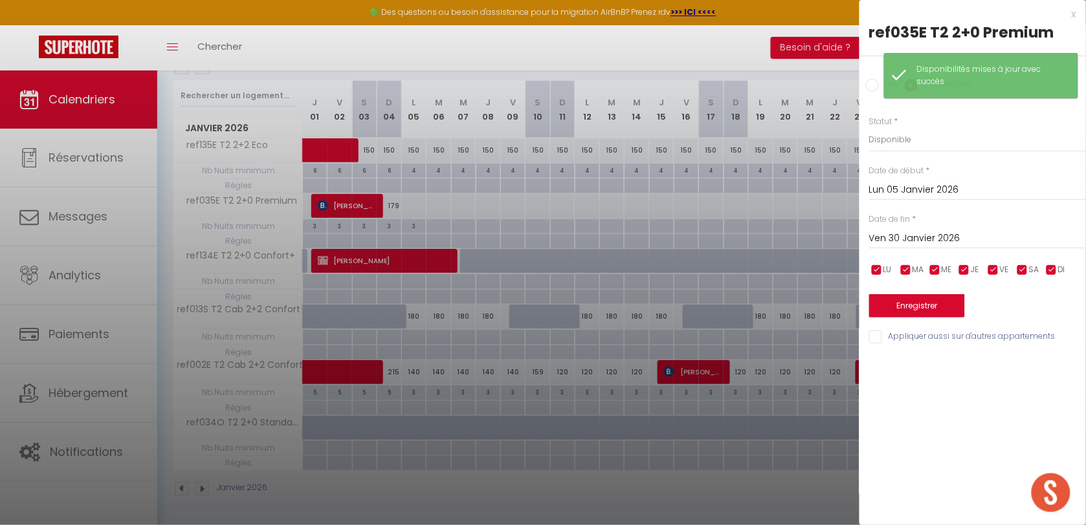
drag, startPoint x: 1033, startPoint y: 418, endPoint x: 1018, endPoint y: 381, distance: 40.4
click at [1033, 415] on div "x ref035E T2 2+0 Premium Prix Disponibilité Prix * Statut * Disponible Indispon…" at bounding box center [972, 262] width 226 height 525
click at [936, 234] on input "Ven 30 Janvier 2026" at bounding box center [977, 238] width 217 height 17
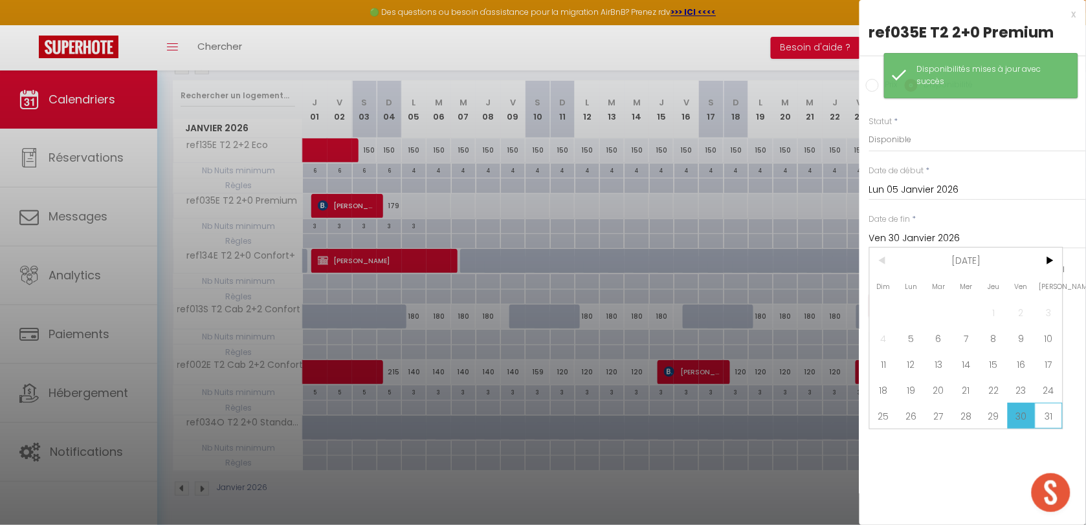
click at [1047, 414] on span "31" at bounding box center [1049, 416] width 28 height 26
type input "[PERSON_NAME] 31 Janvier 2026"
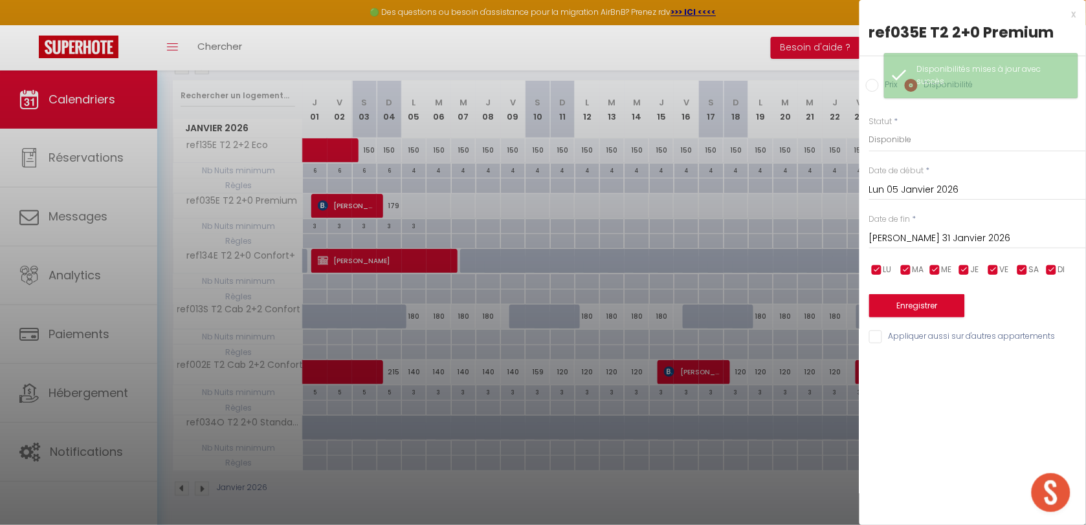
click at [872, 87] on input "Prix" at bounding box center [872, 85] width 13 height 13
radio input "true"
radio input "false"
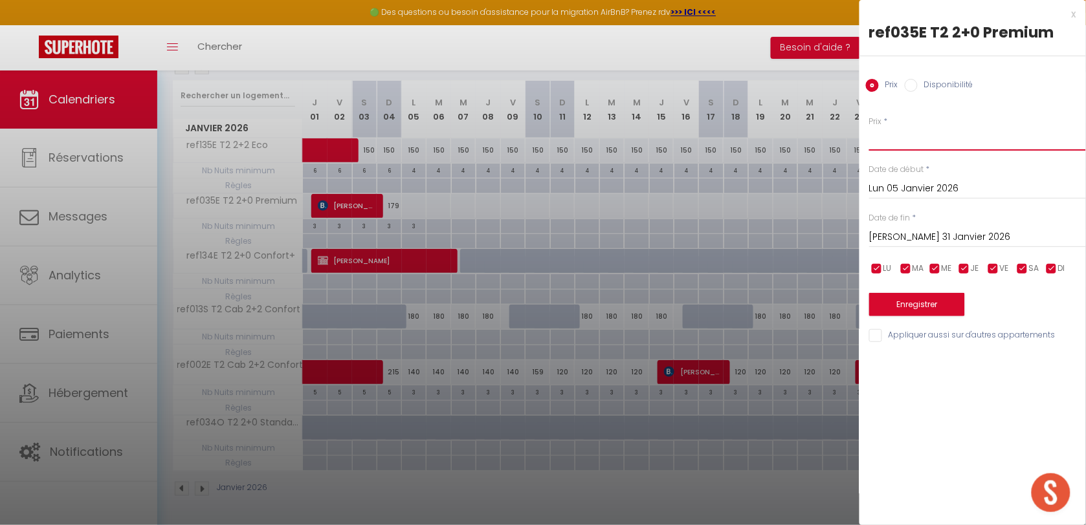
click at [893, 148] on input "Prix" at bounding box center [977, 138] width 217 height 23
type input "115"
click at [903, 307] on button "Enregistrer" at bounding box center [917, 304] width 96 height 23
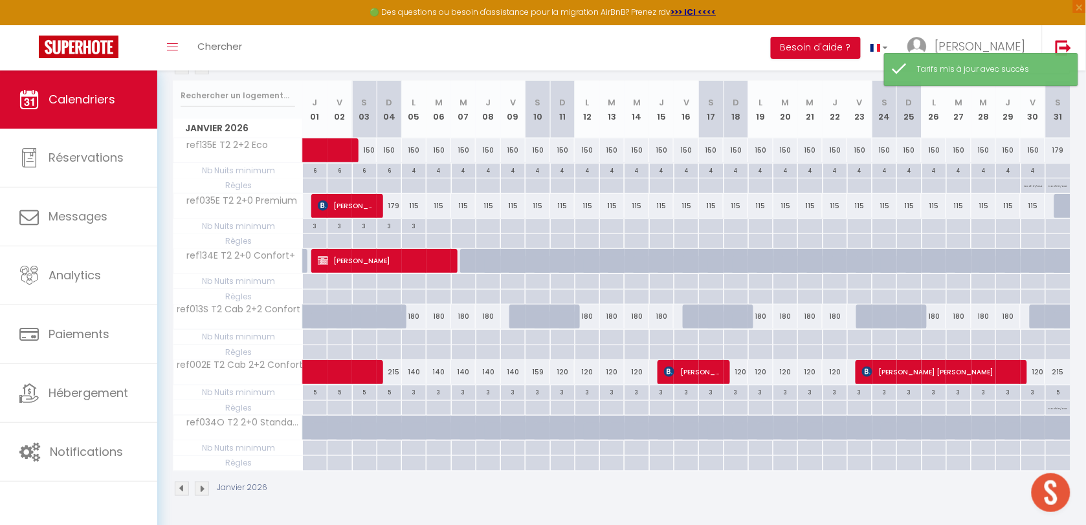
click at [432, 222] on div at bounding box center [438, 226] width 25 height 15
type input "[DATE] Janvier 2026"
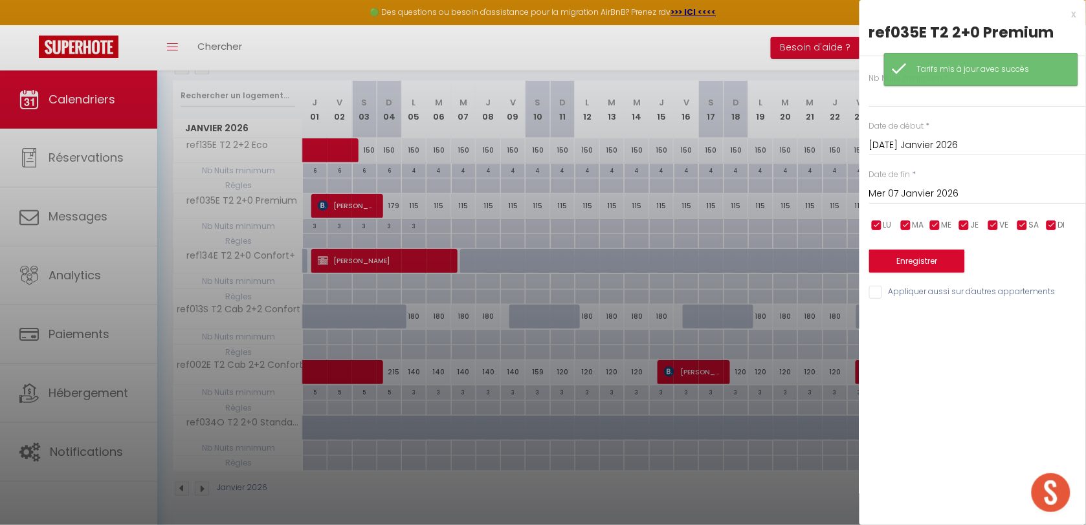
click at [877, 194] on input "Mer 07 Janvier 2026" at bounding box center [977, 194] width 217 height 17
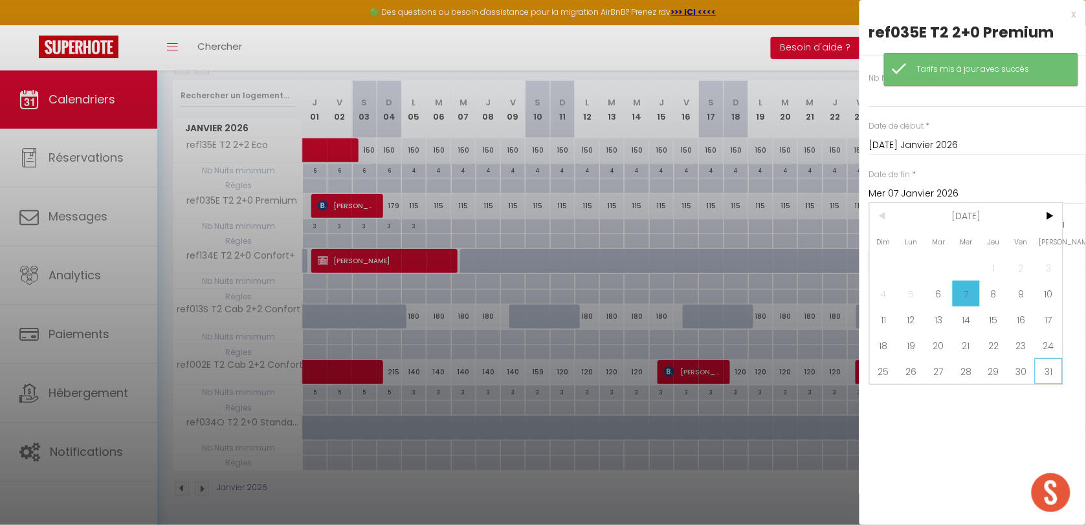
click at [1043, 364] on span "31" at bounding box center [1049, 372] width 28 height 26
type input "[PERSON_NAME] 31 Janvier 2026"
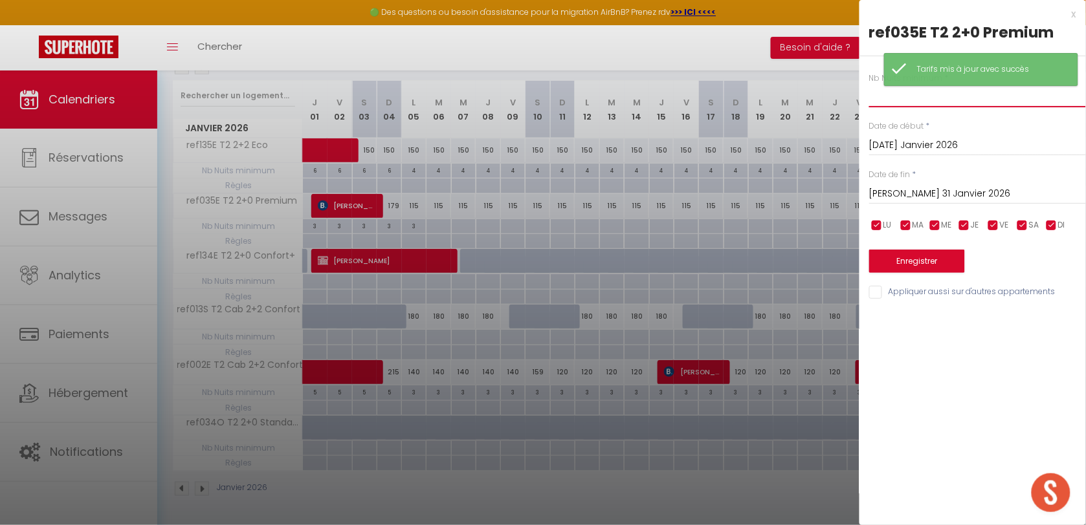
click at [878, 93] on input "text" at bounding box center [977, 95] width 217 height 23
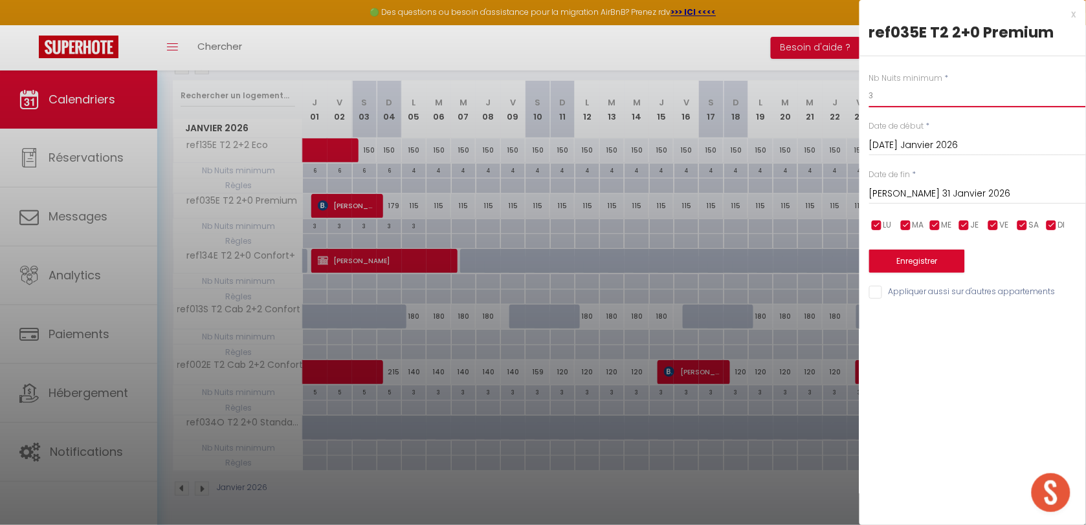
type input "3"
click at [920, 264] on button "Enregistrer" at bounding box center [917, 261] width 96 height 23
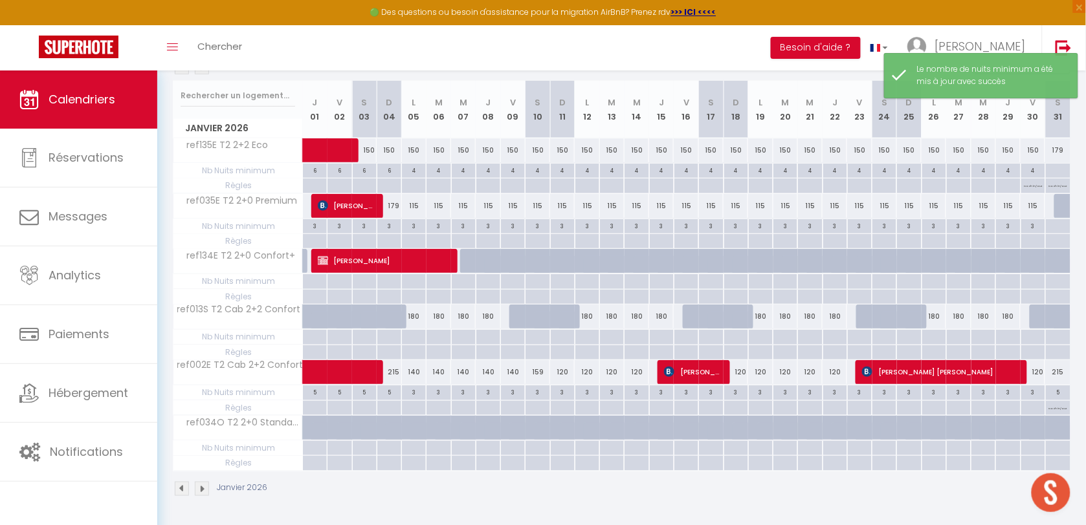
click at [412, 210] on div "115" at bounding box center [414, 206] width 25 height 24
type input "115"
type input "Lun 05 Janvier 2026"
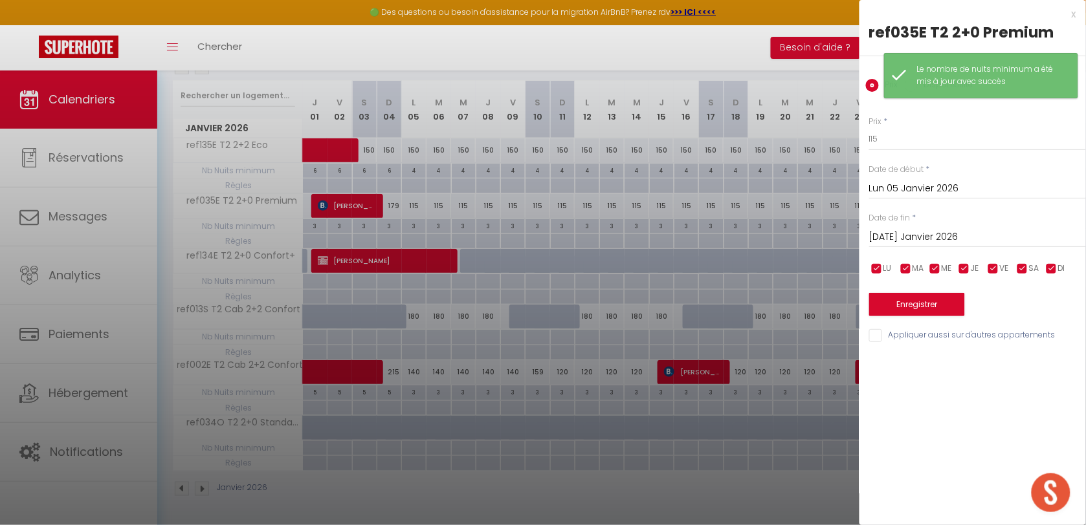
click at [883, 234] on input "[DATE] Janvier 2026" at bounding box center [977, 237] width 217 height 17
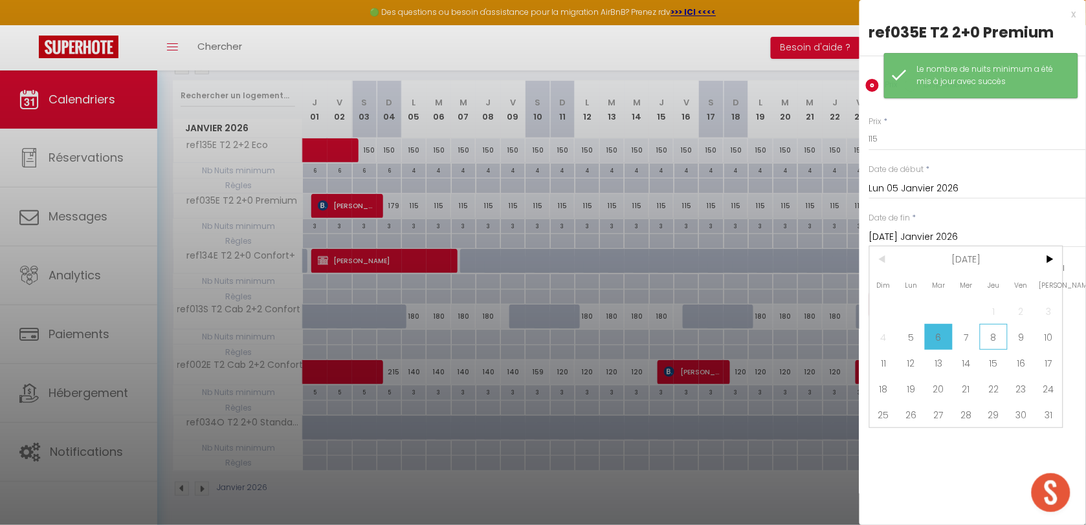
click at [1003, 331] on span "8" at bounding box center [994, 337] width 28 height 26
type input "Jeu 08 Janvier 2026"
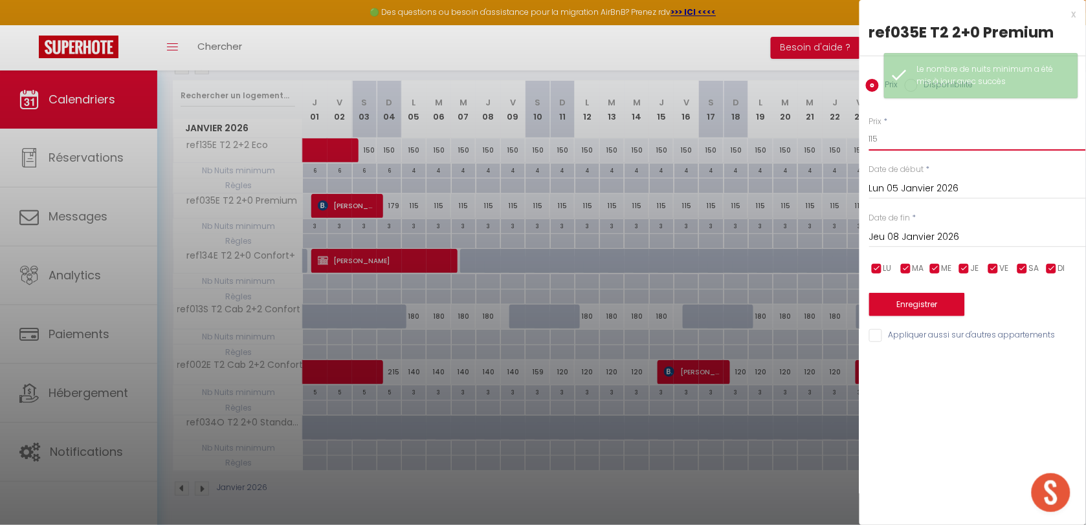
click at [907, 137] on input "115" at bounding box center [977, 138] width 217 height 23
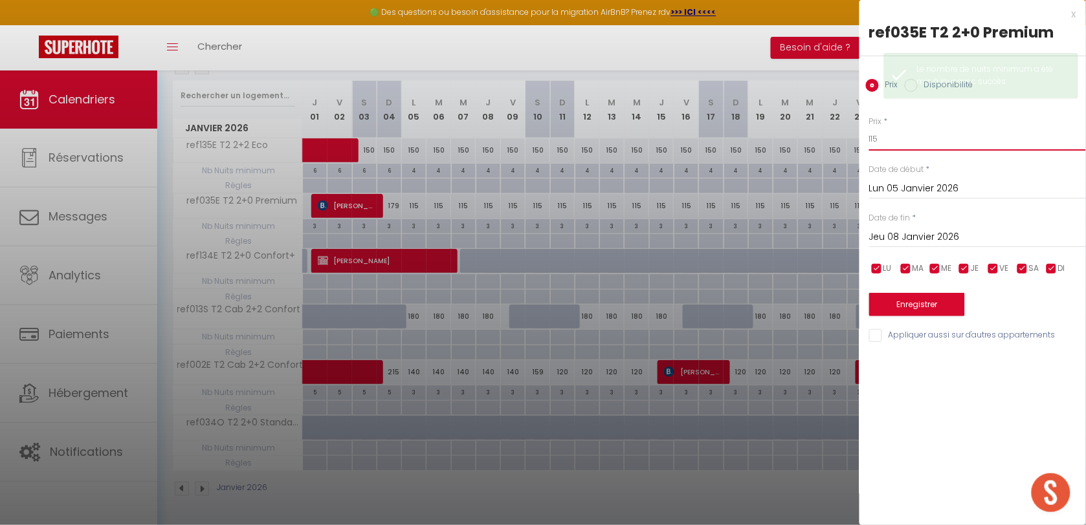
click at [907, 137] on input "115" at bounding box center [977, 138] width 217 height 23
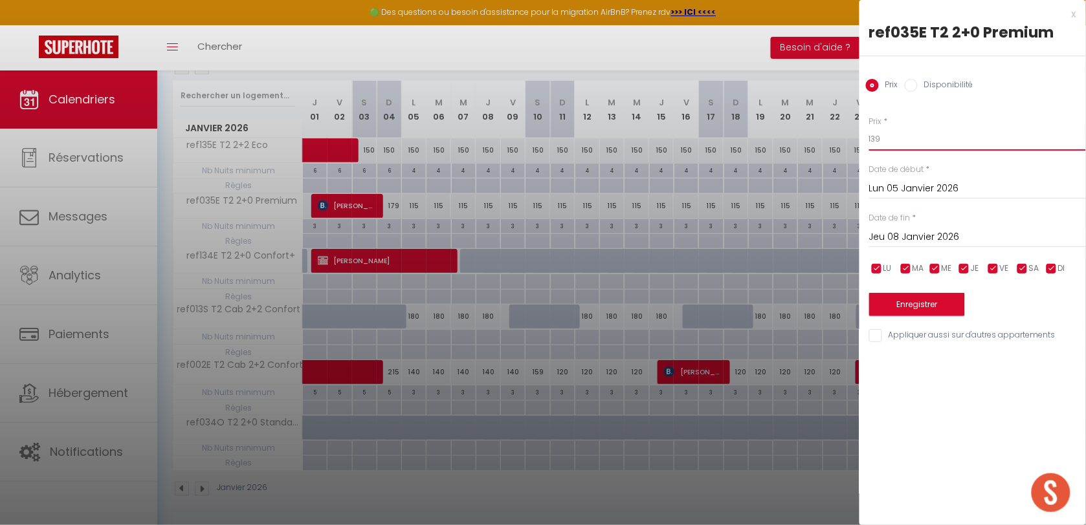
type input "139"
click at [918, 301] on button "Enregistrer" at bounding box center [917, 304] width 96 height 23
